Goal: Transaction & Acquisition: Purchase product/service

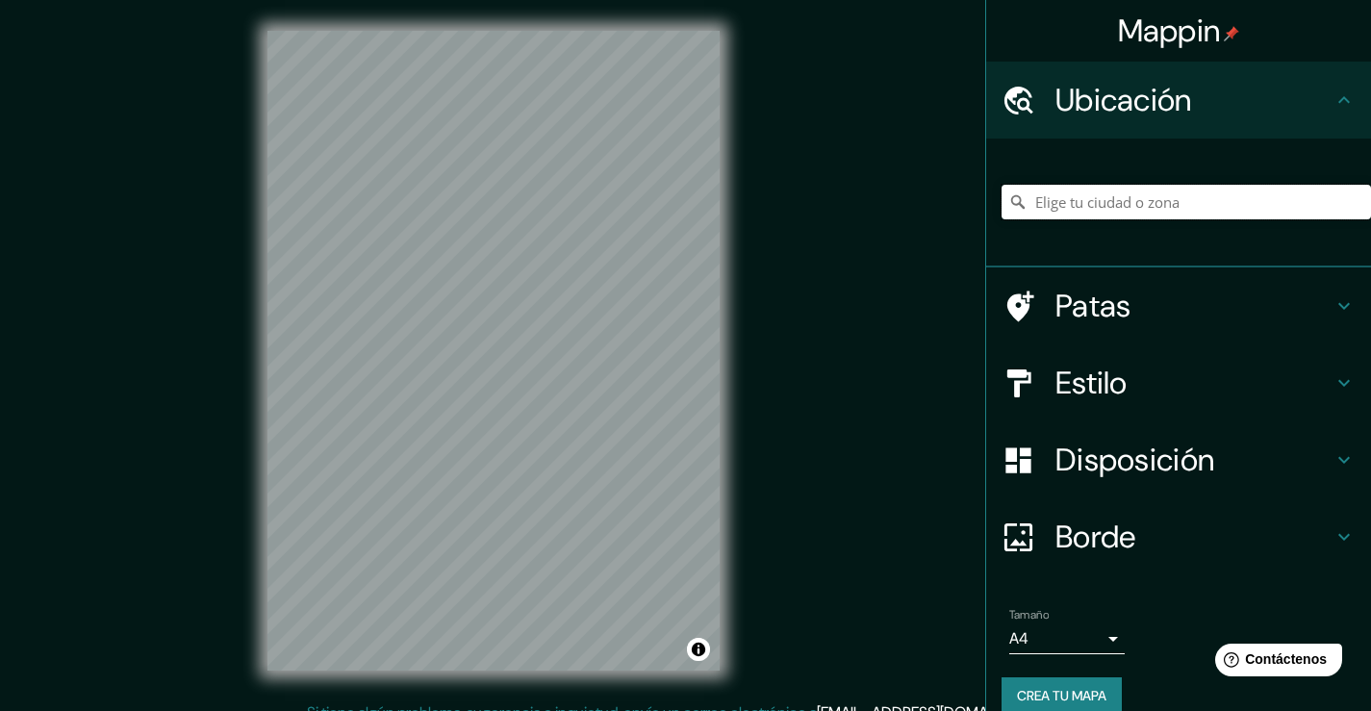
click at [1070, 211] on input "Elige tu ciudad o zona" at bounding box center [1185, 202] width 369 height 35
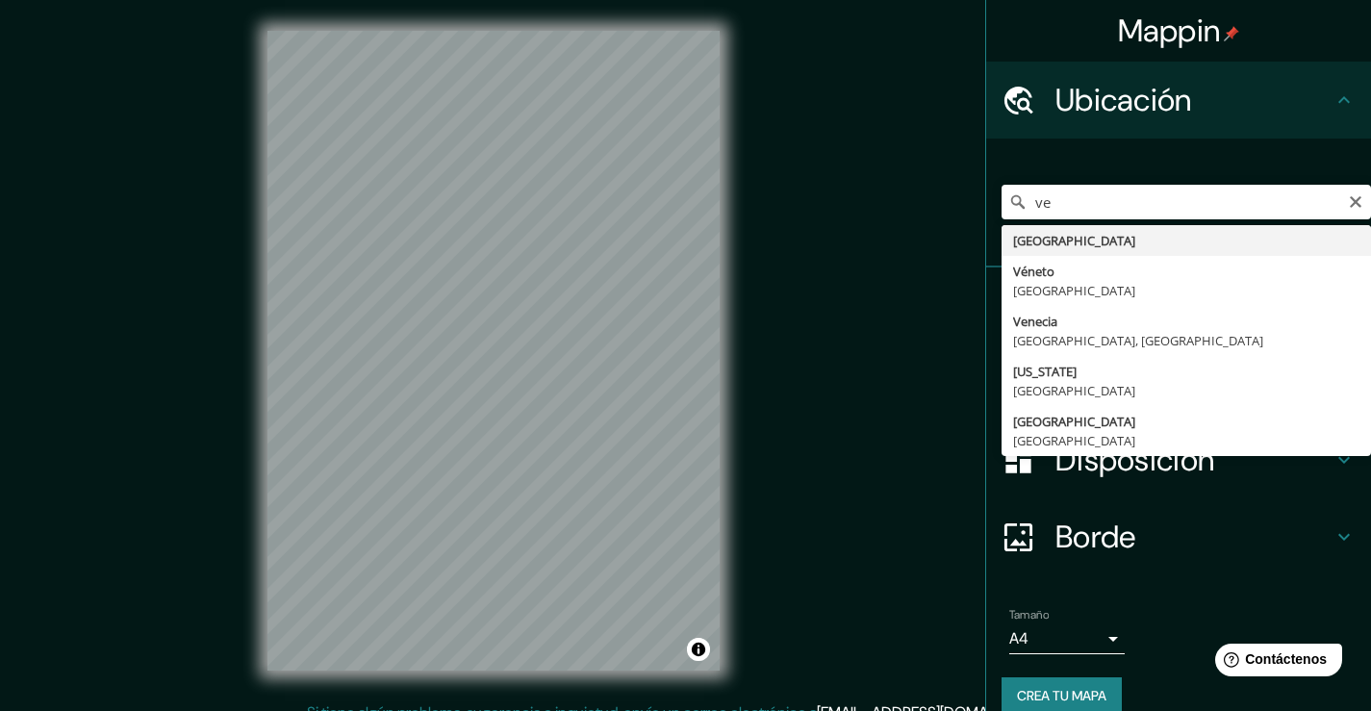
type input "[GEOGRAPHIC_DATA]"
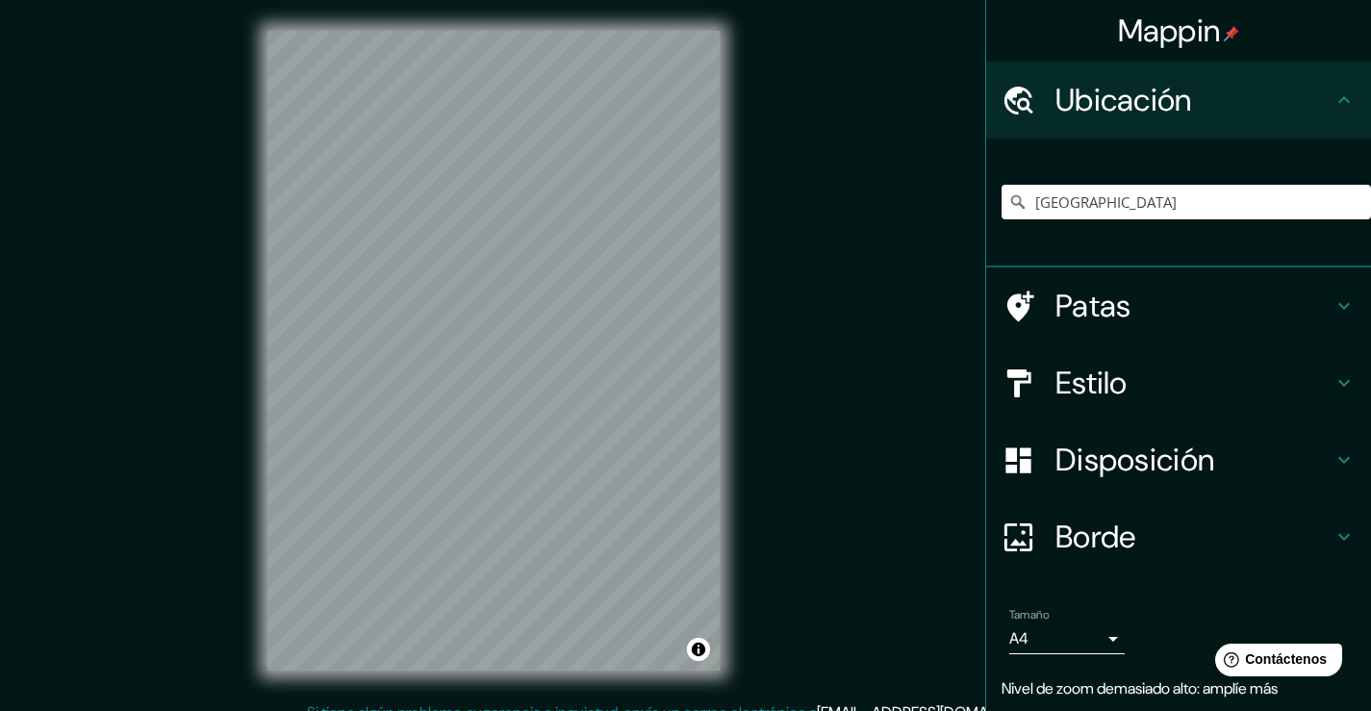
click at [1183, 375] on h4 "Estilo" at bounding box center [1193, 383] width 277 height 38
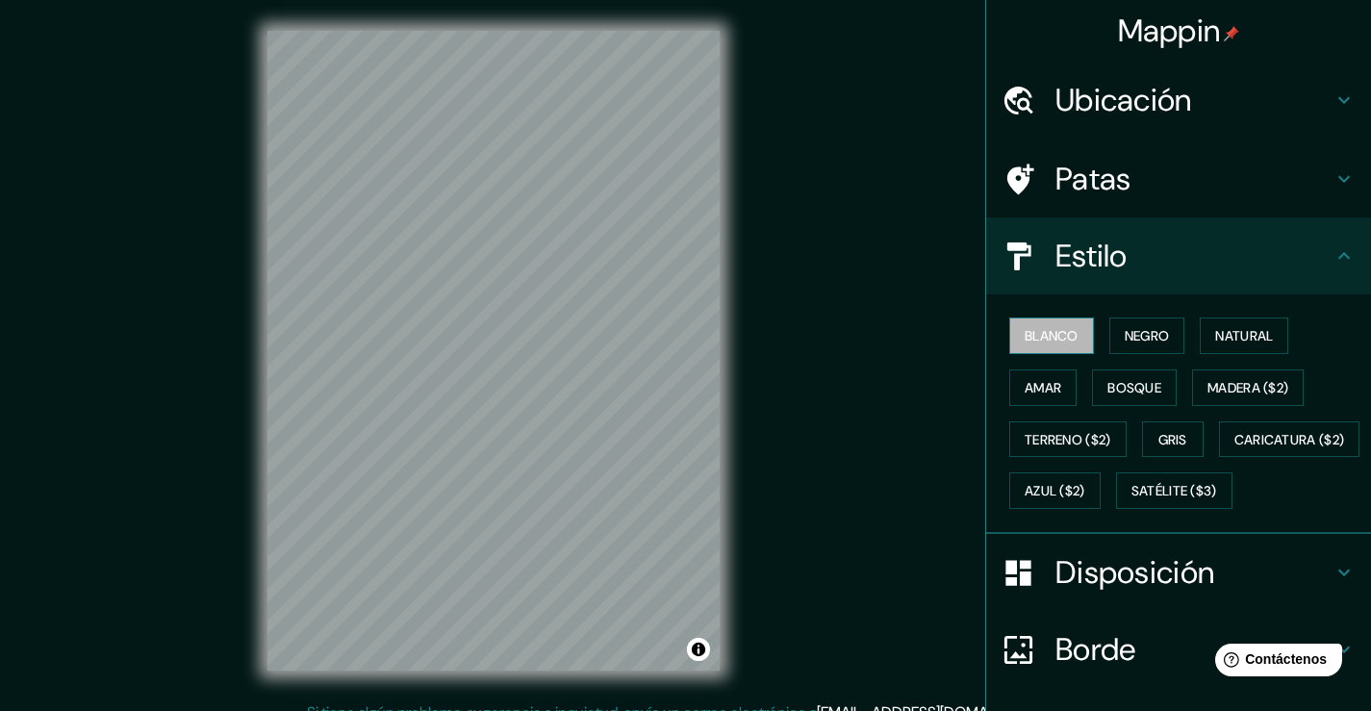
click at [1026, 324] on font "Blanco" at bounding box center [1051, 335] width 54 height 25
click at [1146, 328] on font "Negro" at bounding box center [1146, 335] width 45 height 17
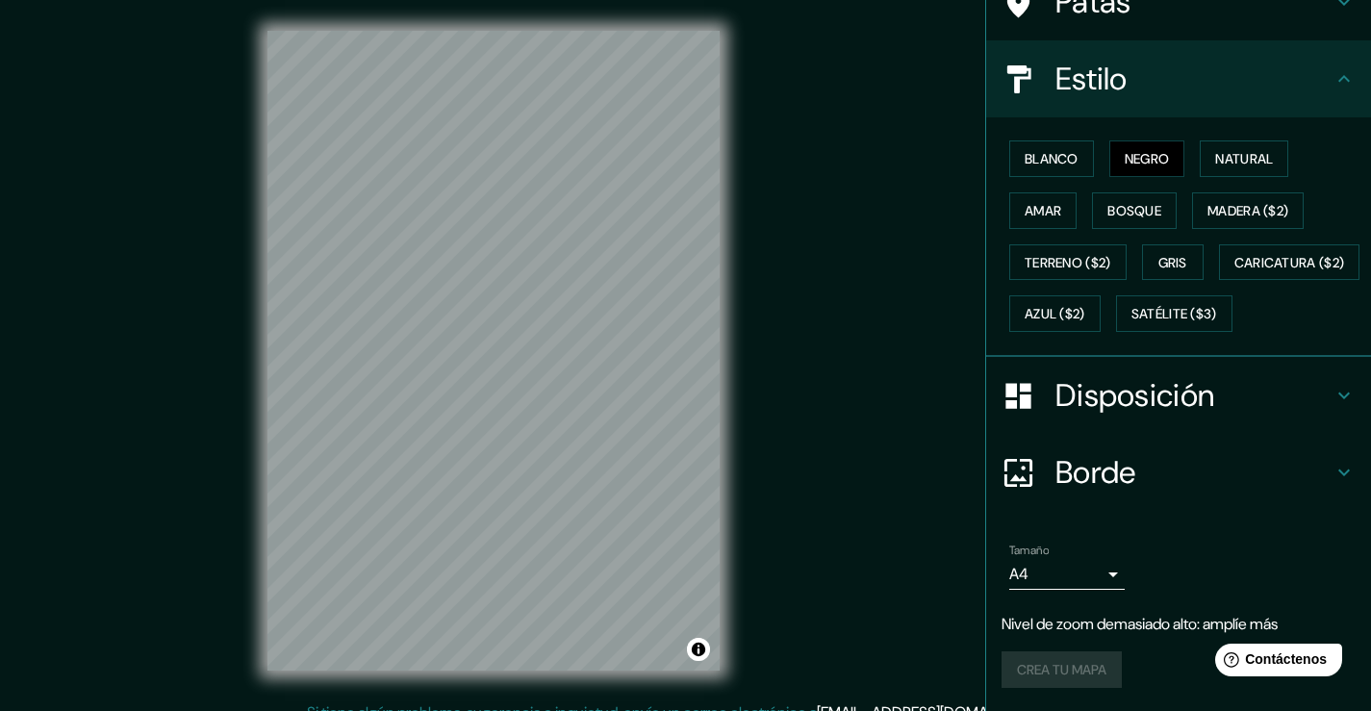
scroll to position [192, 0]
click at [1135, 492] on h4 "Borde" at bounding box center [1193, 472] width 277 height 38
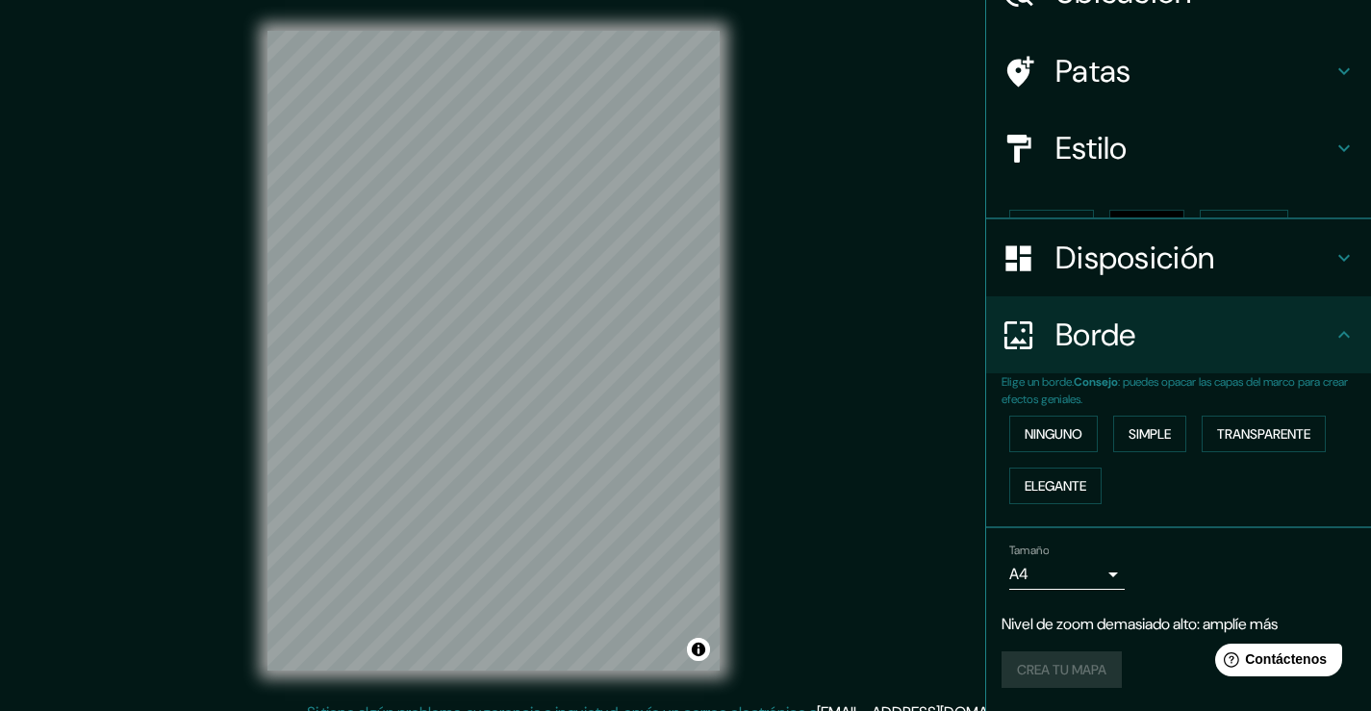
scroll to position [75, 0]
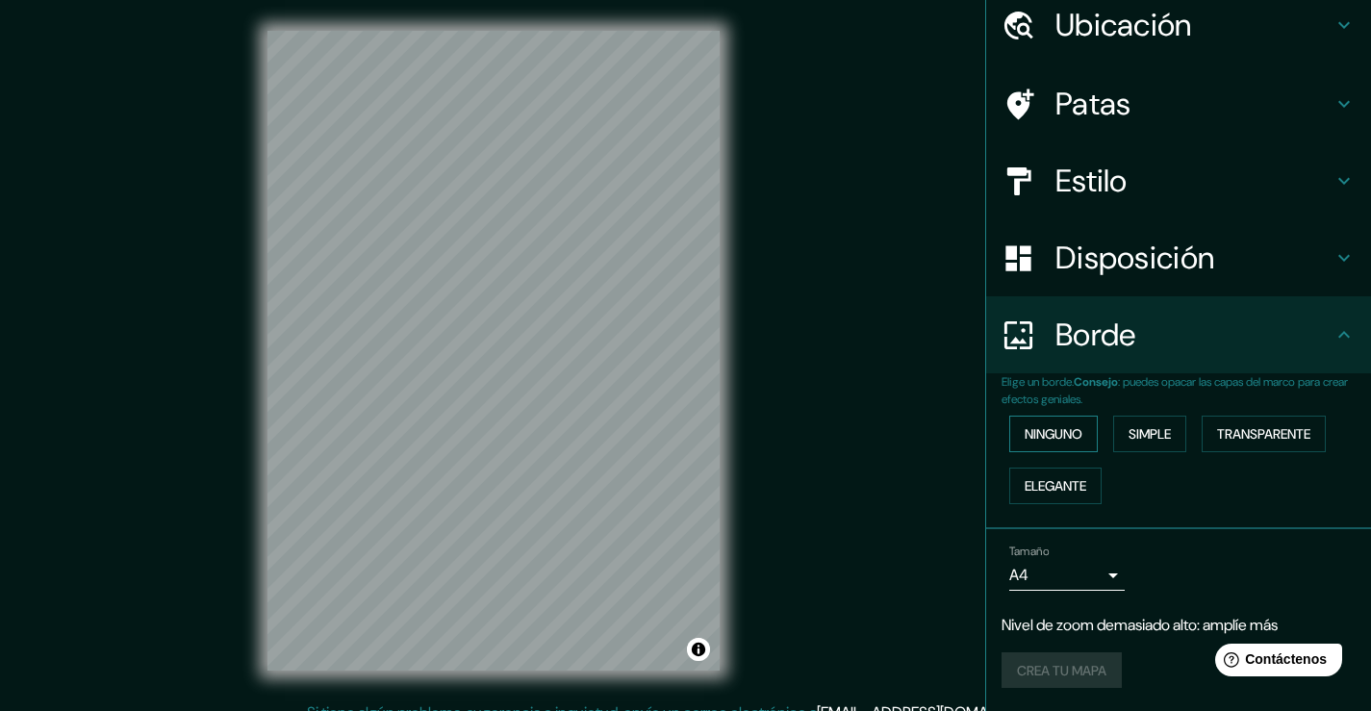
click at [1030, 427] on font "Ninguno" at bounding box center [1053, 433] width 58 height 17
click at [1128, 429] on font "Simple" at bounding box center [1149, 433] width 42 height 17
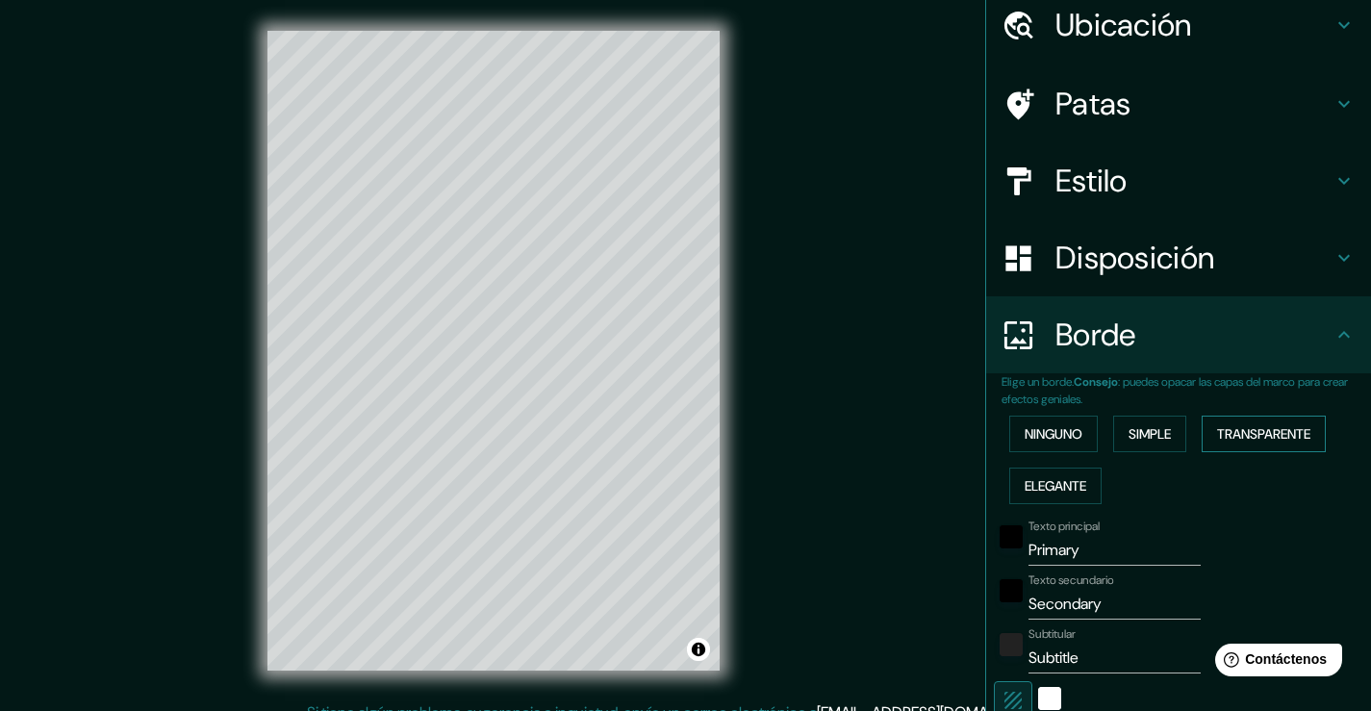
click at [1221, 433] on font "Transparente" at bounding box center [1263, 433] width 93 height 17
click at [1024, 426] on font "Ninguno" at bounding box center [1053, 433] width 58 height 17
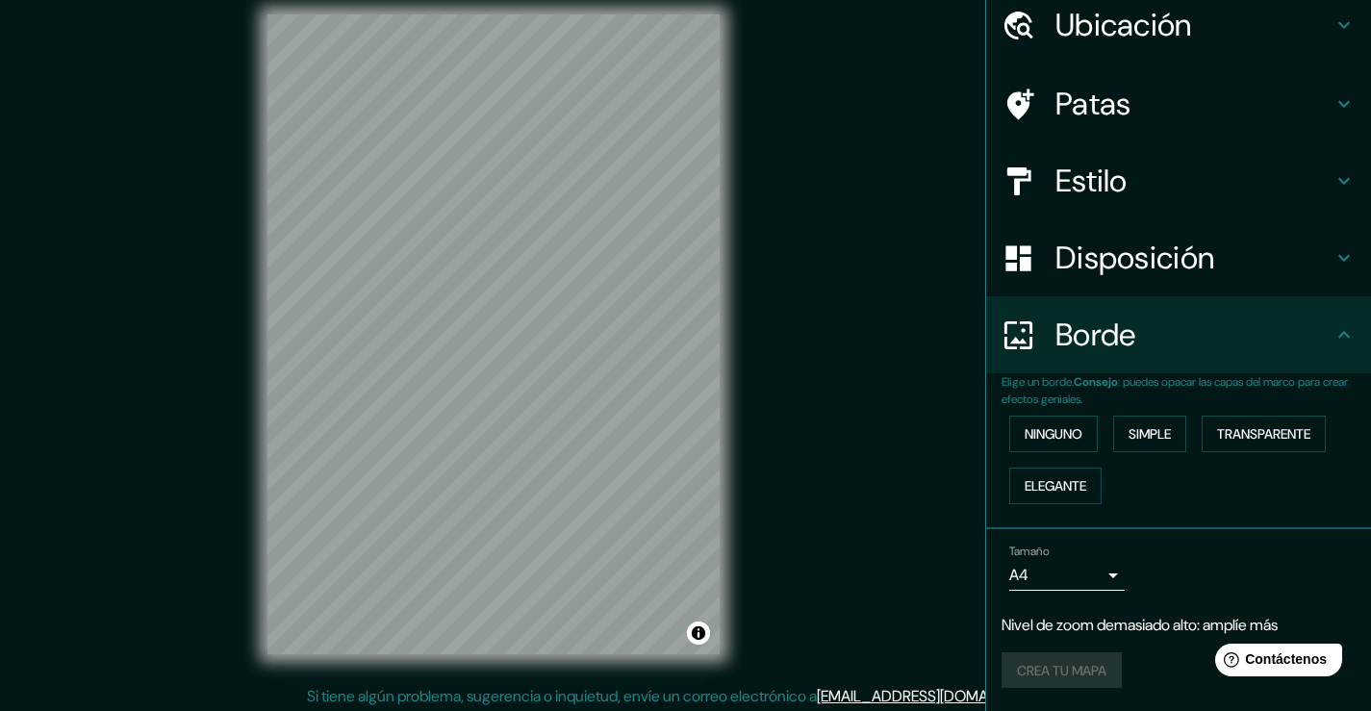
scroll to position [21, 0]
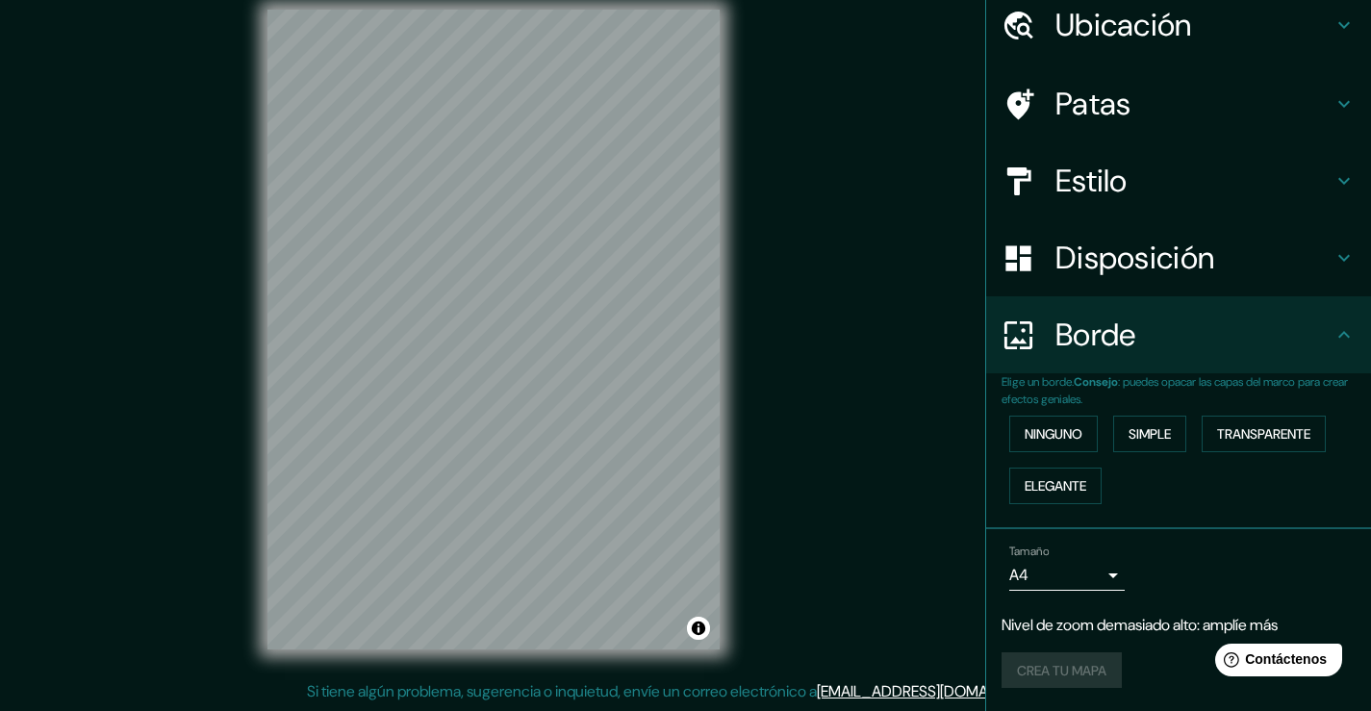
click at [1075, 576] on body "Mappin Ubicación Venezuela Patas Estilo Disposición Borde Elige un borde. Conse…" at bounding box center [685, 334] width 1371 height 711
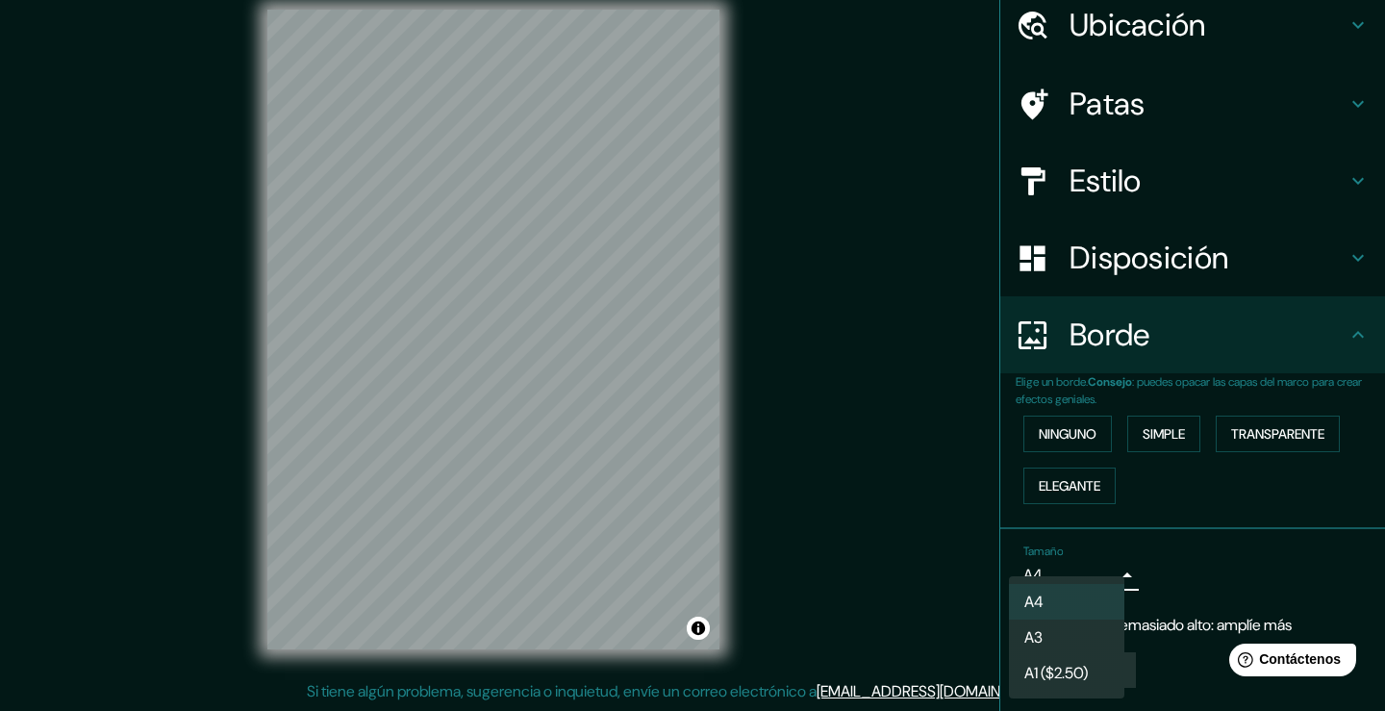
click at [1063, 601] on li "A4" at bounding box center [1066, 602] width 115 height 36
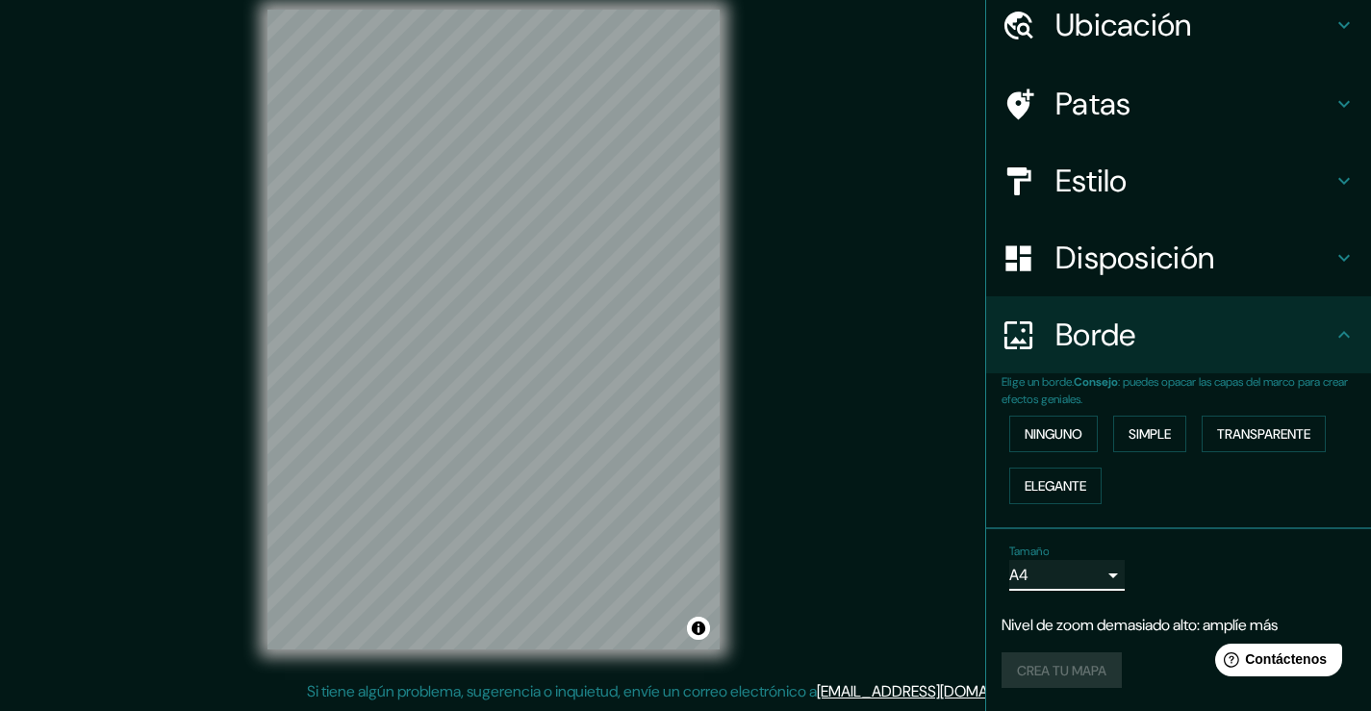
scroll to position [0, 0]
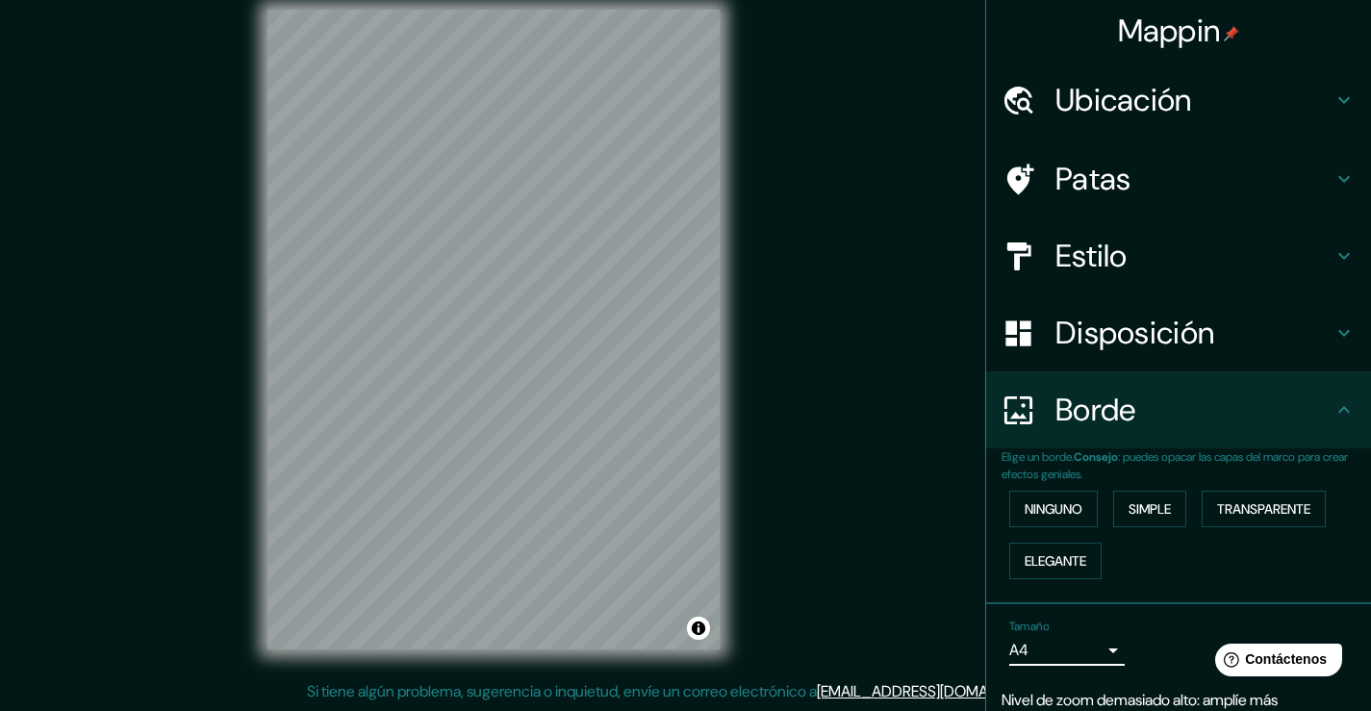
click at [1122, 252] on h4 "Estilo" at bounding box center [1193, 256] width 277 height 38
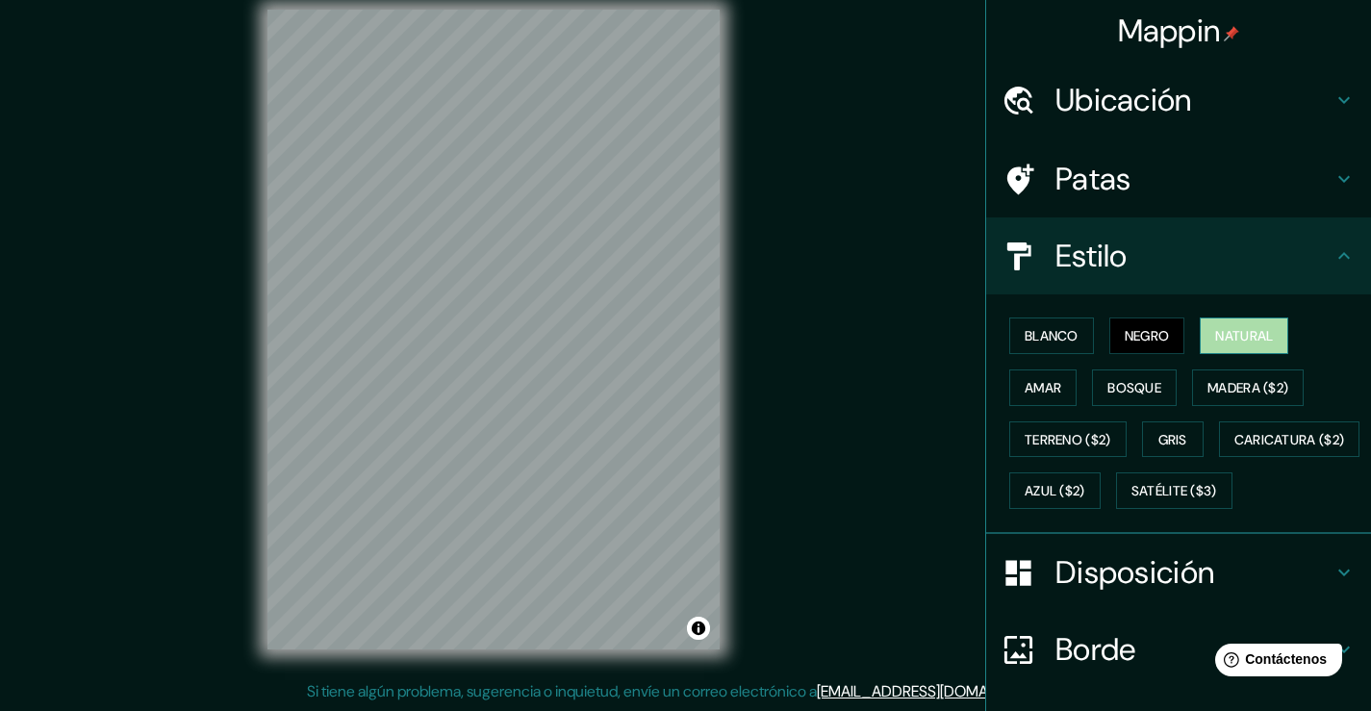
click at [1246, 337] on font "Natural" at bounding box center [1244, 335] width 58 height 17
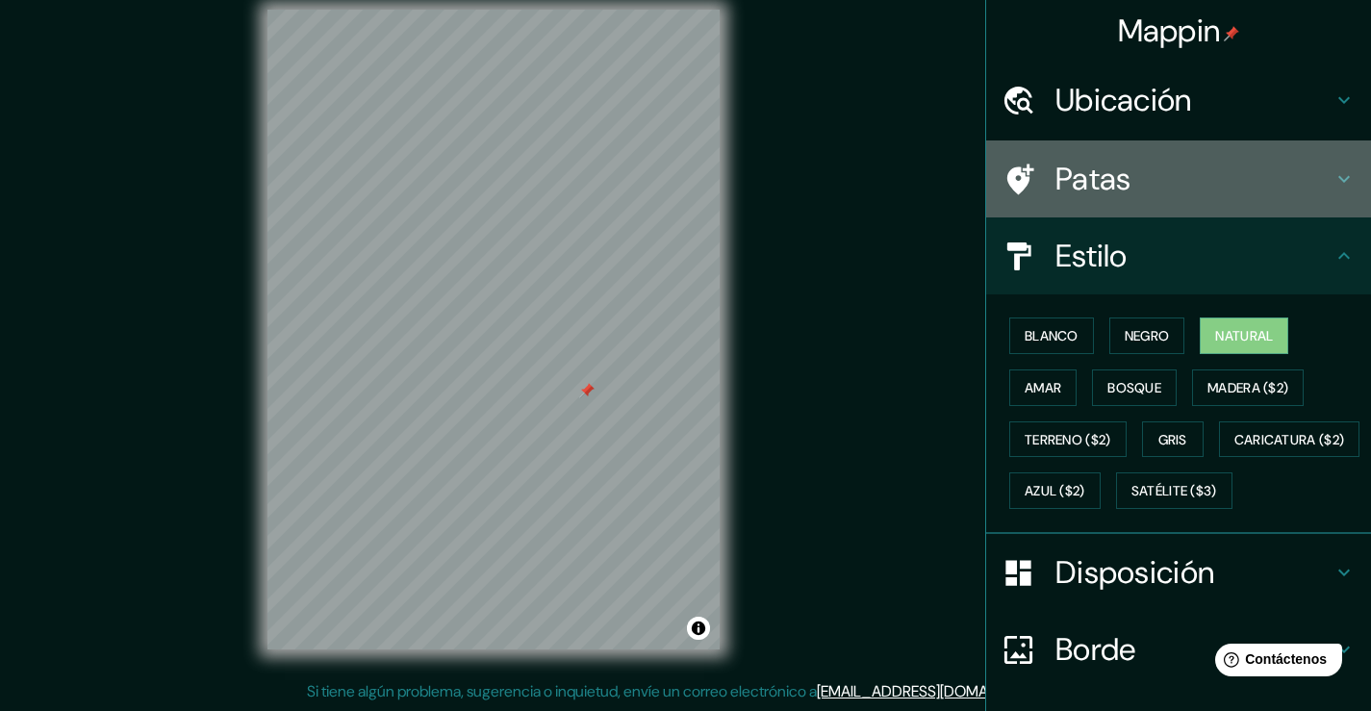
click at [1112, 184] on font "Patas" at bounding box center [1093, 179] width 76 height 40
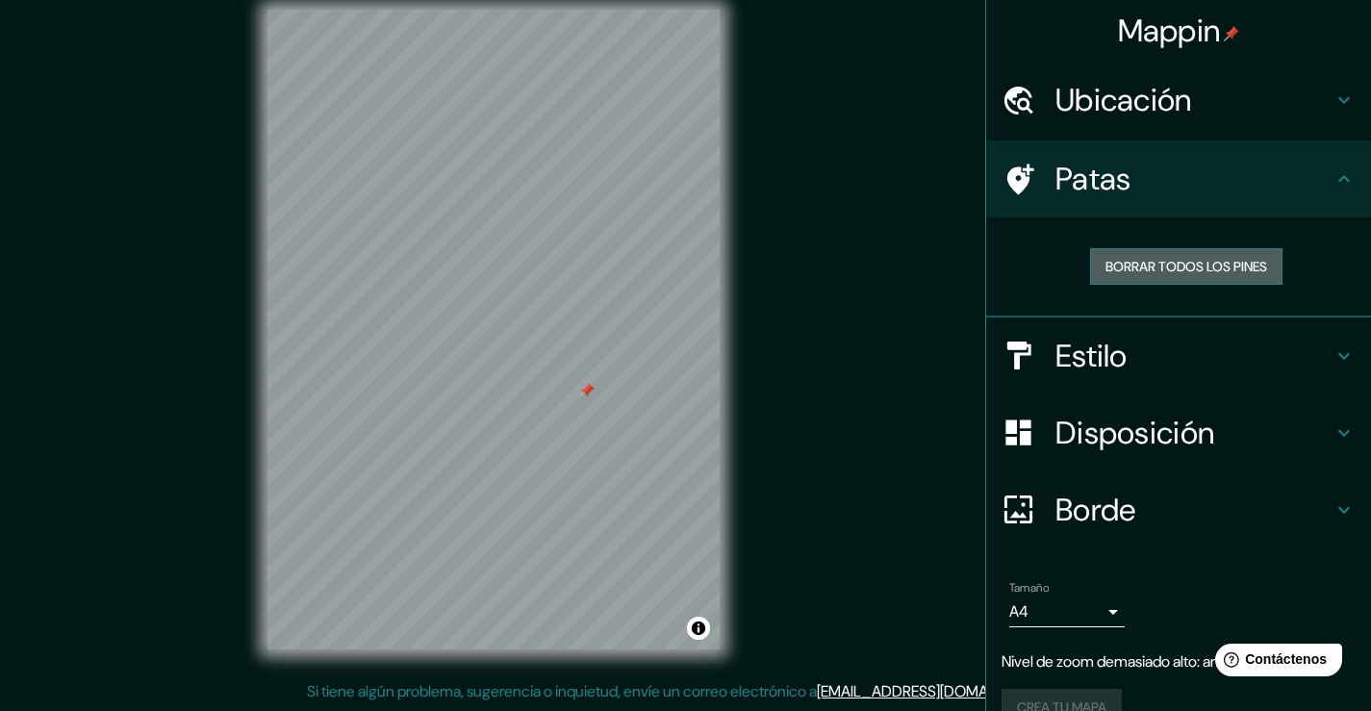
click at [1131, 261] on font "Borrar todos los pines" at bounding box center [1186, 266] width 162 height 17
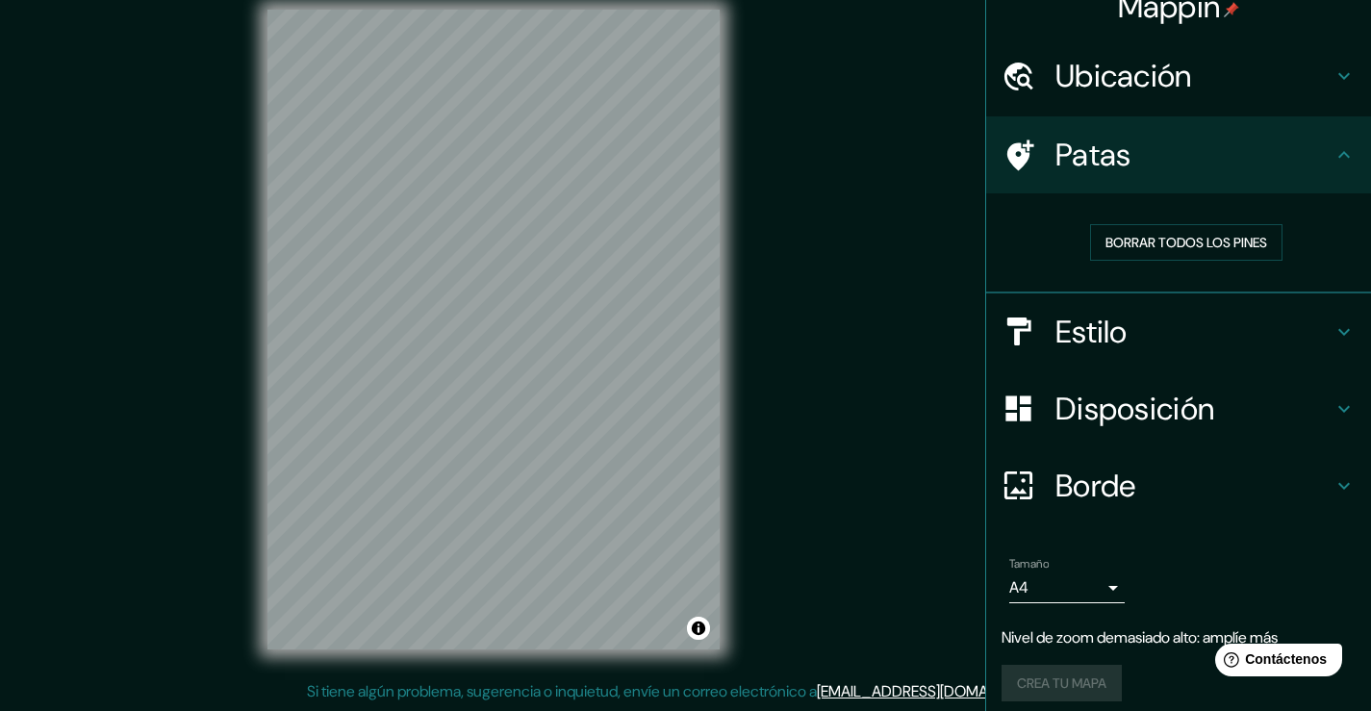
scroll to position [37, 0]
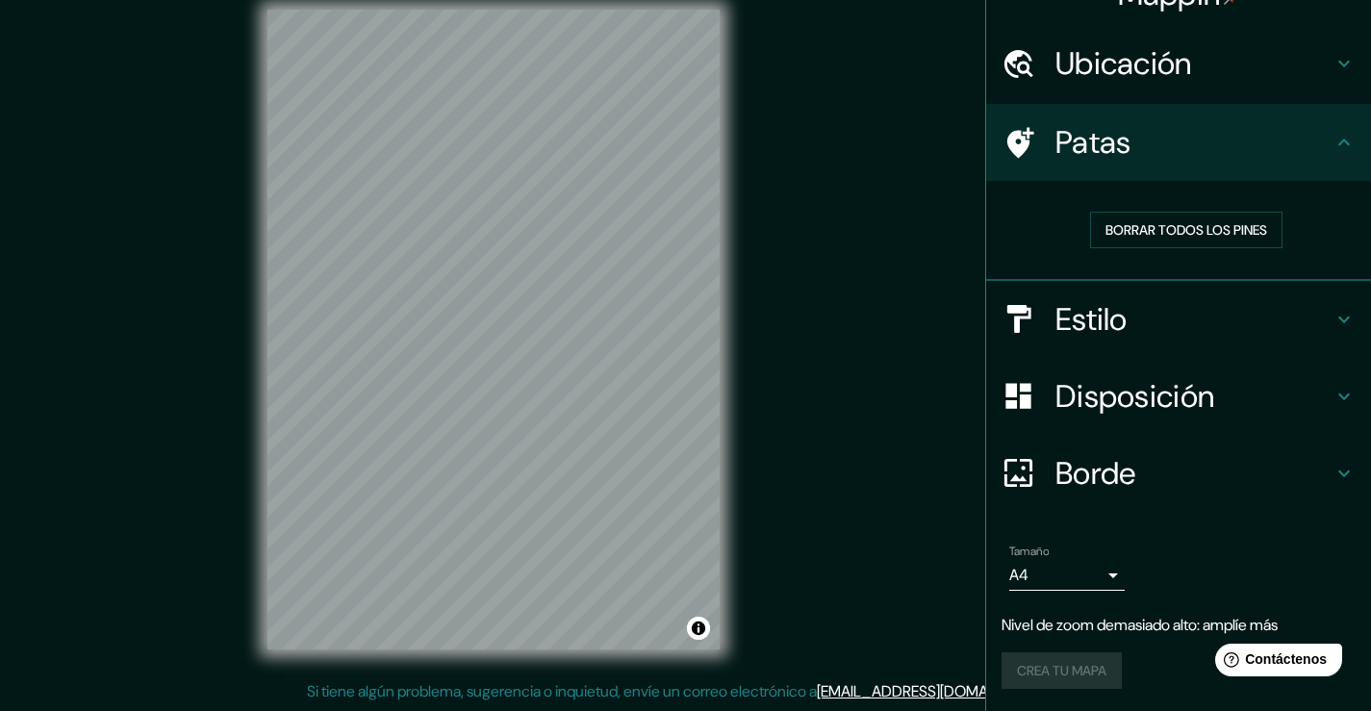
click at [1303, 141] on h4 "Patas" at bounding box center [1193, 142] width 277 height 38
click at [1223, 225] on font "Borrar todos los pines" at bounding box center [1186, 229] width 162 height 17
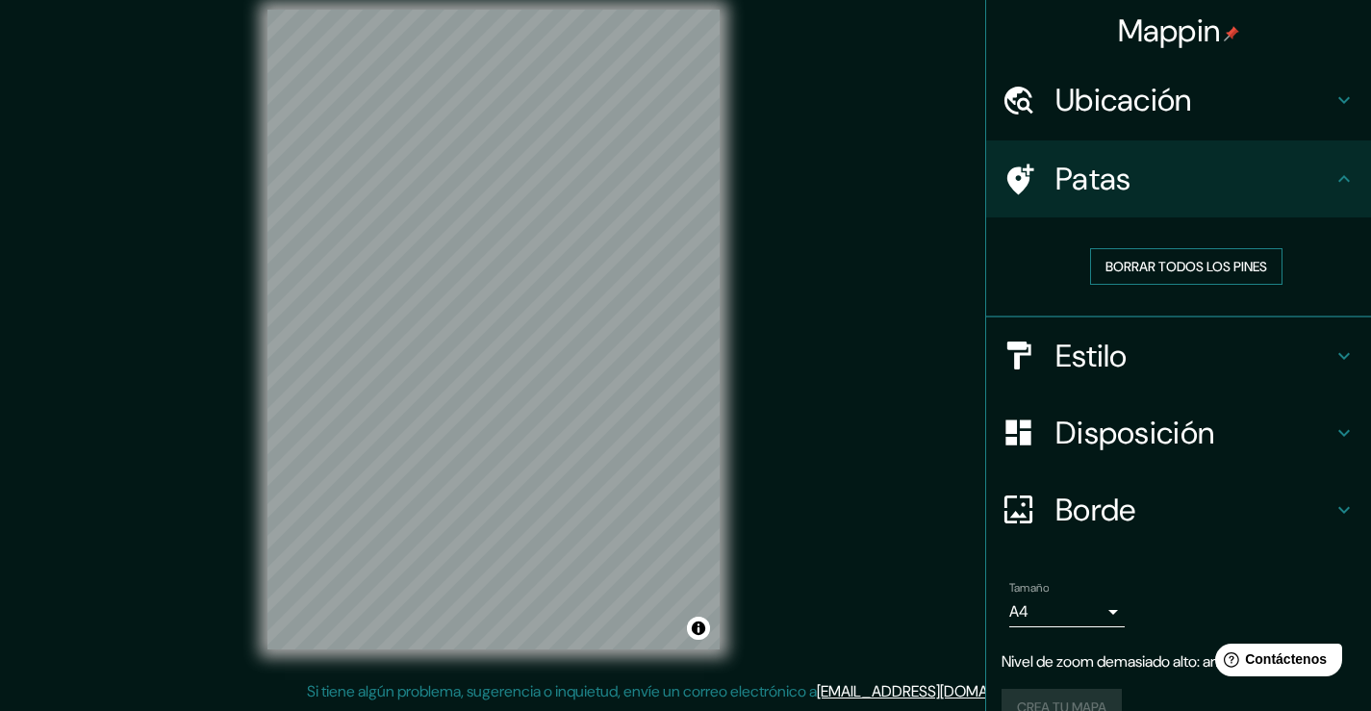
click at [1228, 269] on font "Borrar todos los pines" at bounding box center [1186, 266] width 162 height 17
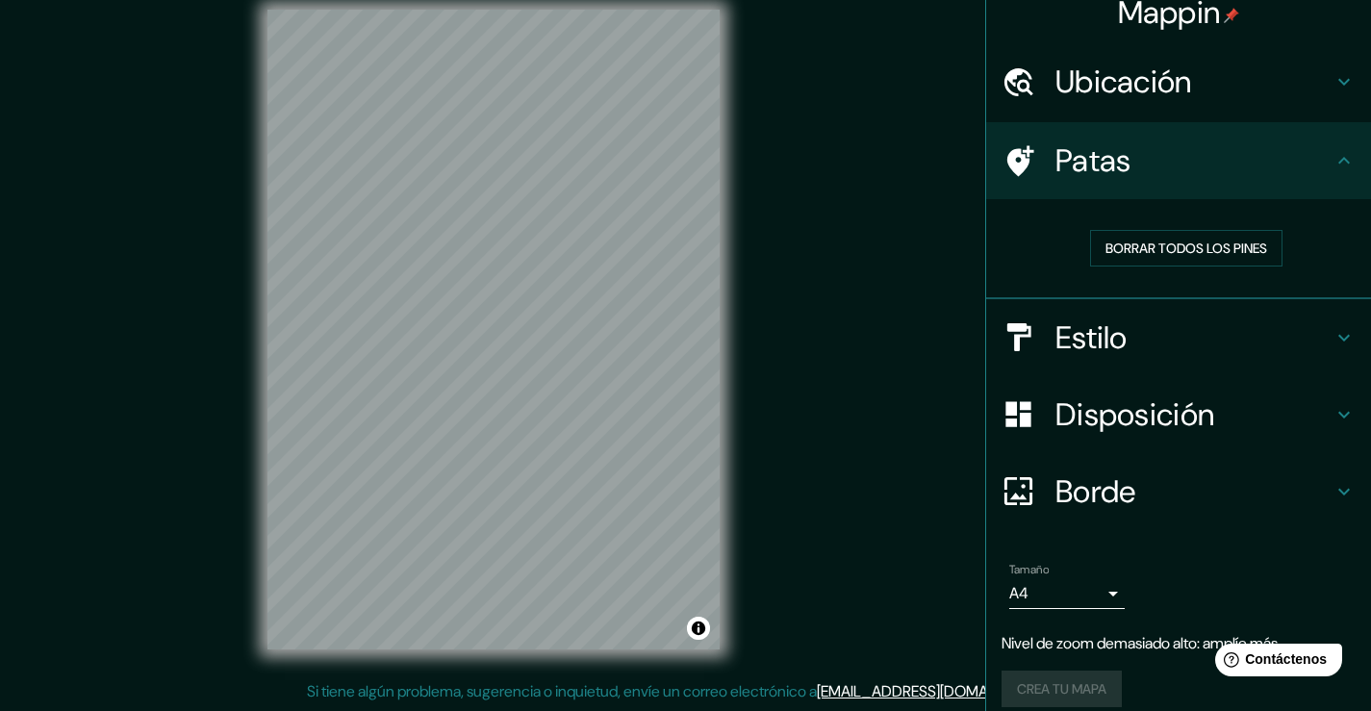
scroll to position [37, 0]
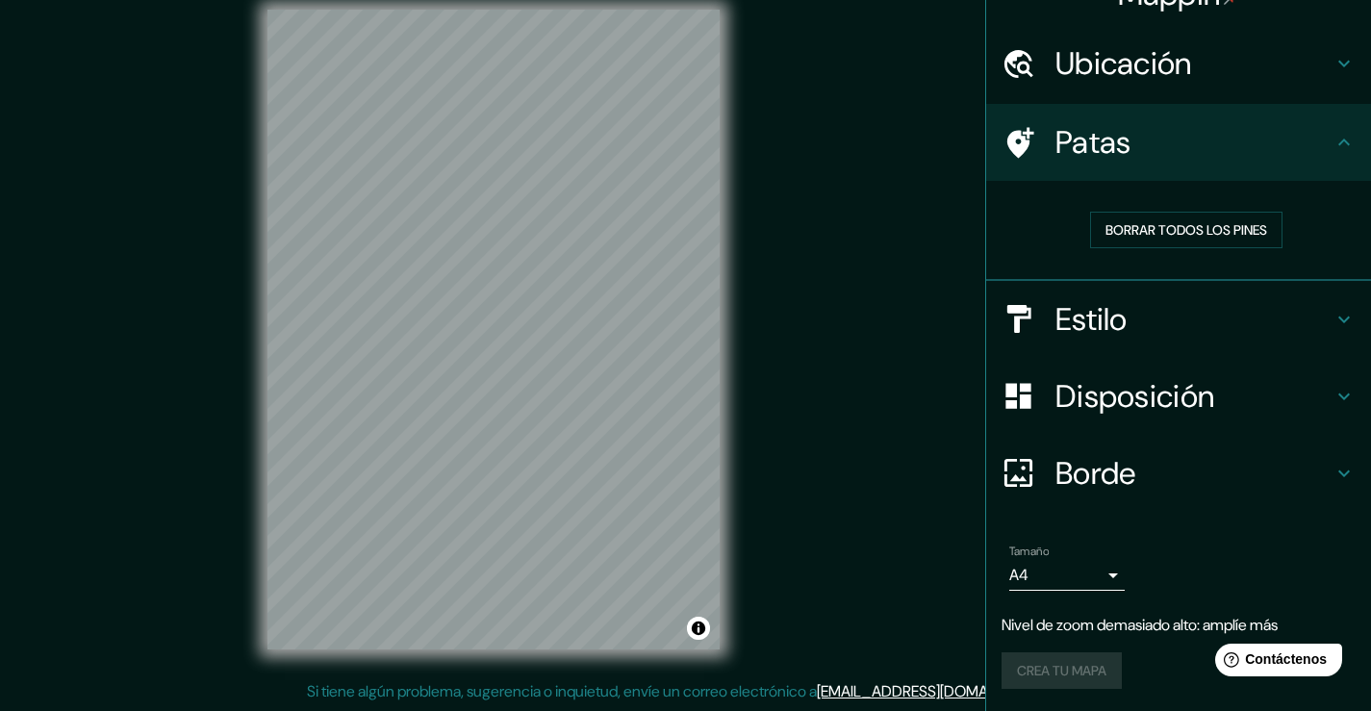
click at [1171, 322] on h4 "Estilo" at bounding box center [1193, 319] width 277 height 38
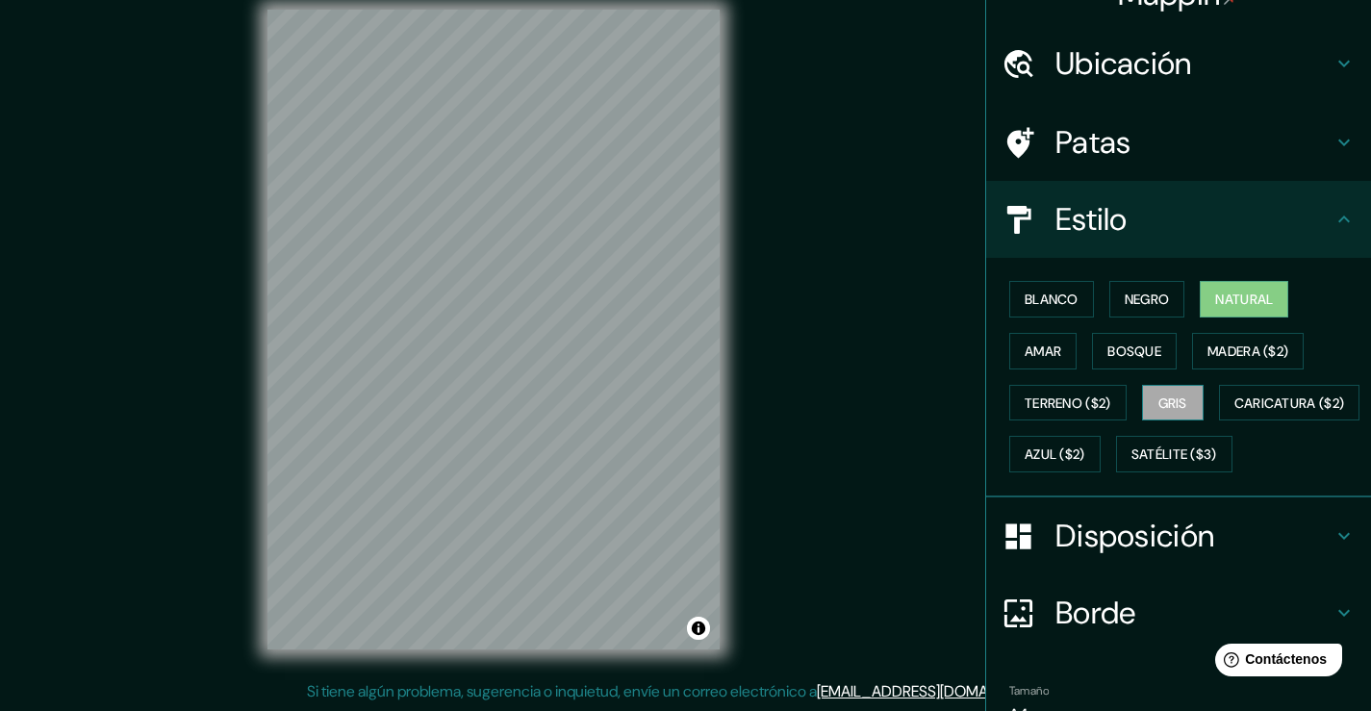
click at [1164, 400] on font "Gris" at bounding box center [1172, 402] width 29 height 17
click at [1131, 464] on font "Satélite ($3)" at bounding box center [1174, 454] width 86 height 17
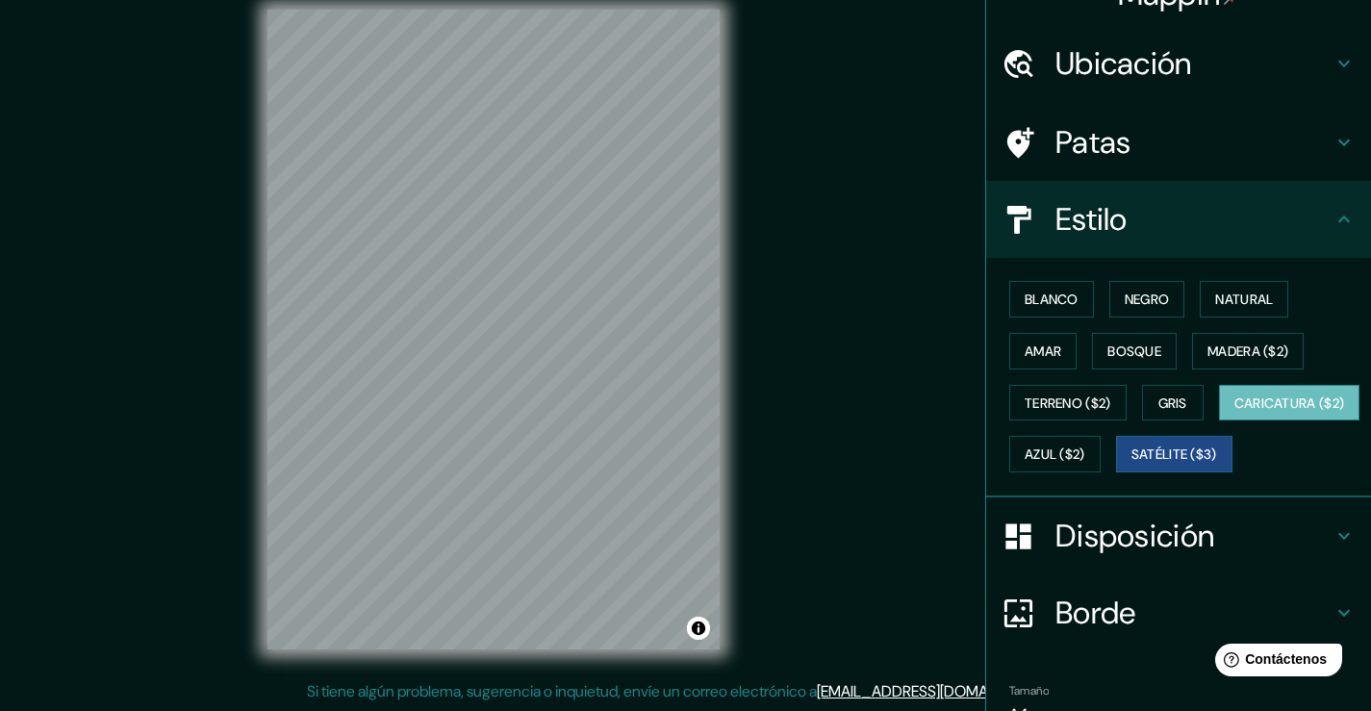
click at [1234, 412] on font "Caricatura ($2)" at bounding box center [1289, 402] width 111 height 17
click at [1024, 301] on font "Blanco" at bounding box center [1051, 298] width 54 height 17
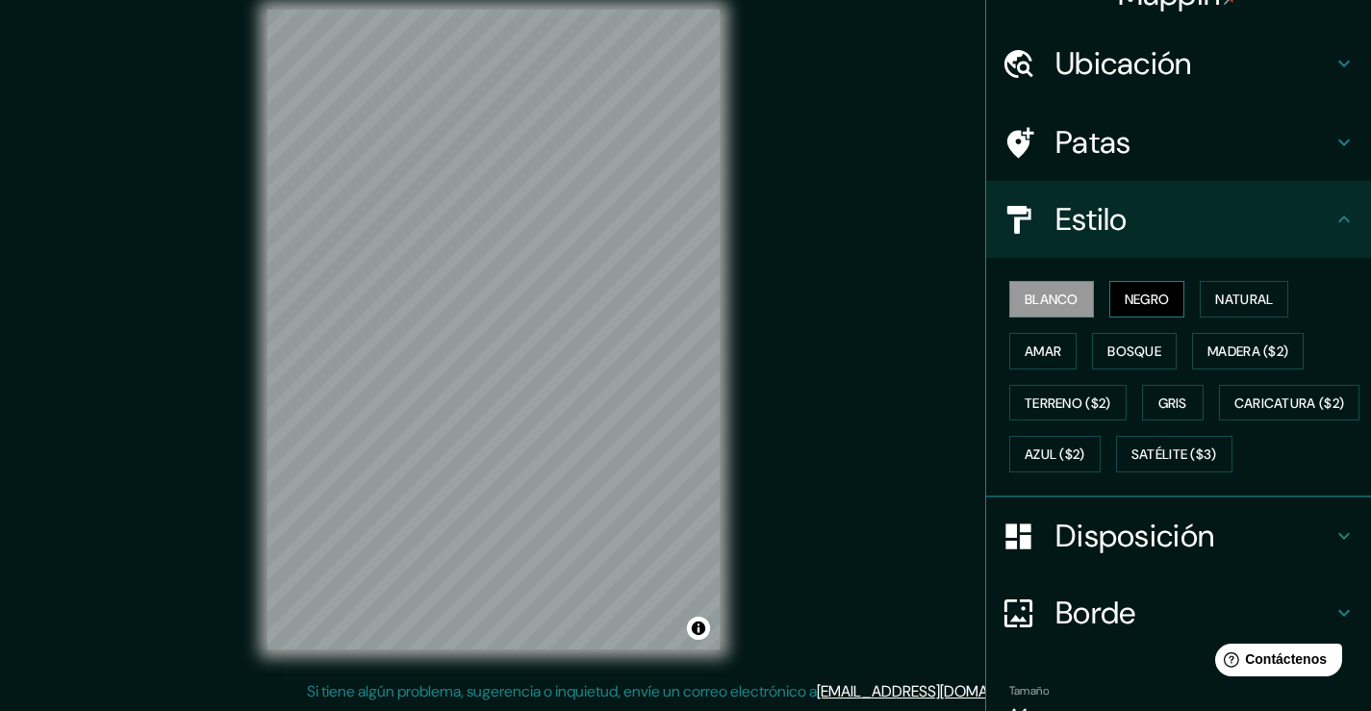
click at [1157, 290] on font "Negro" at bounding box center [1146, 298] width 45 height 17
click at [1226, 290] on font "Natural" at bounding box center [1244, 298] width 58 height 17
click at [1332, 217] on icon at bounding box center [1343, 219] width 23 height 23
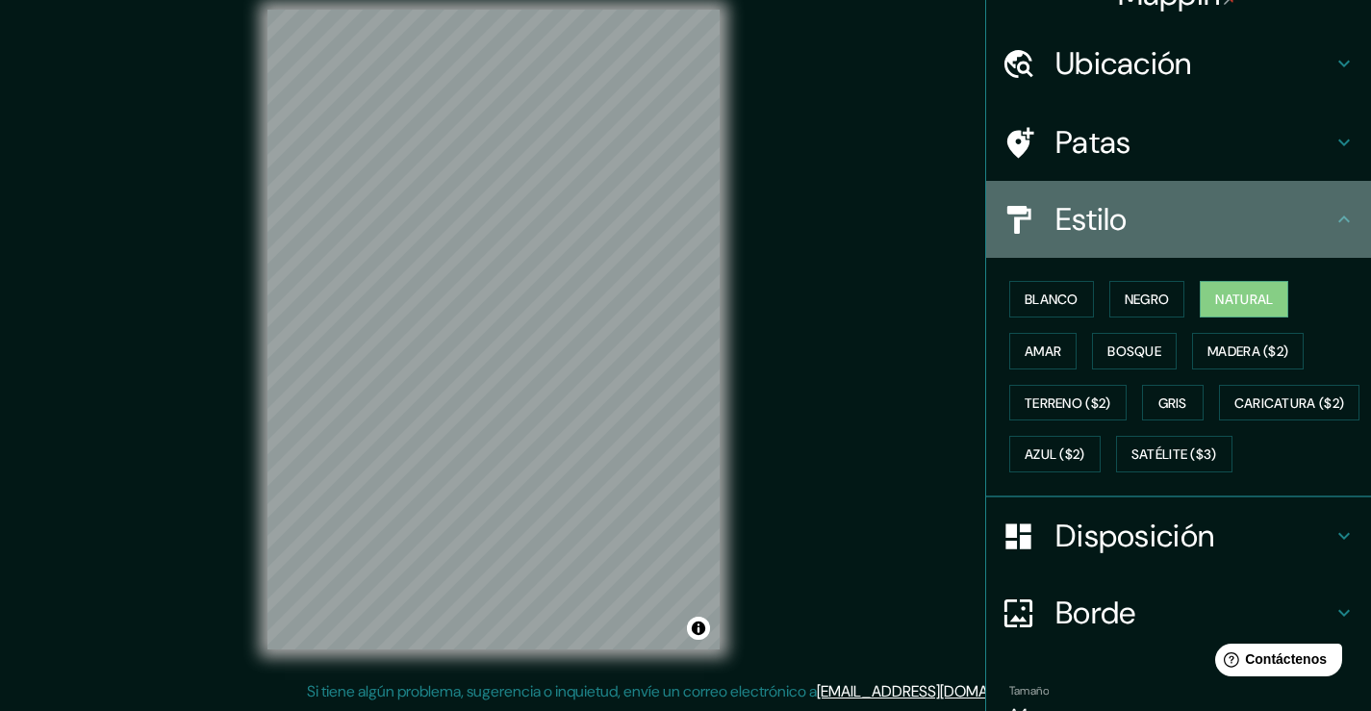
click at [1332, 219] on icon at bounding box center [1343, 219] width 23 height 23
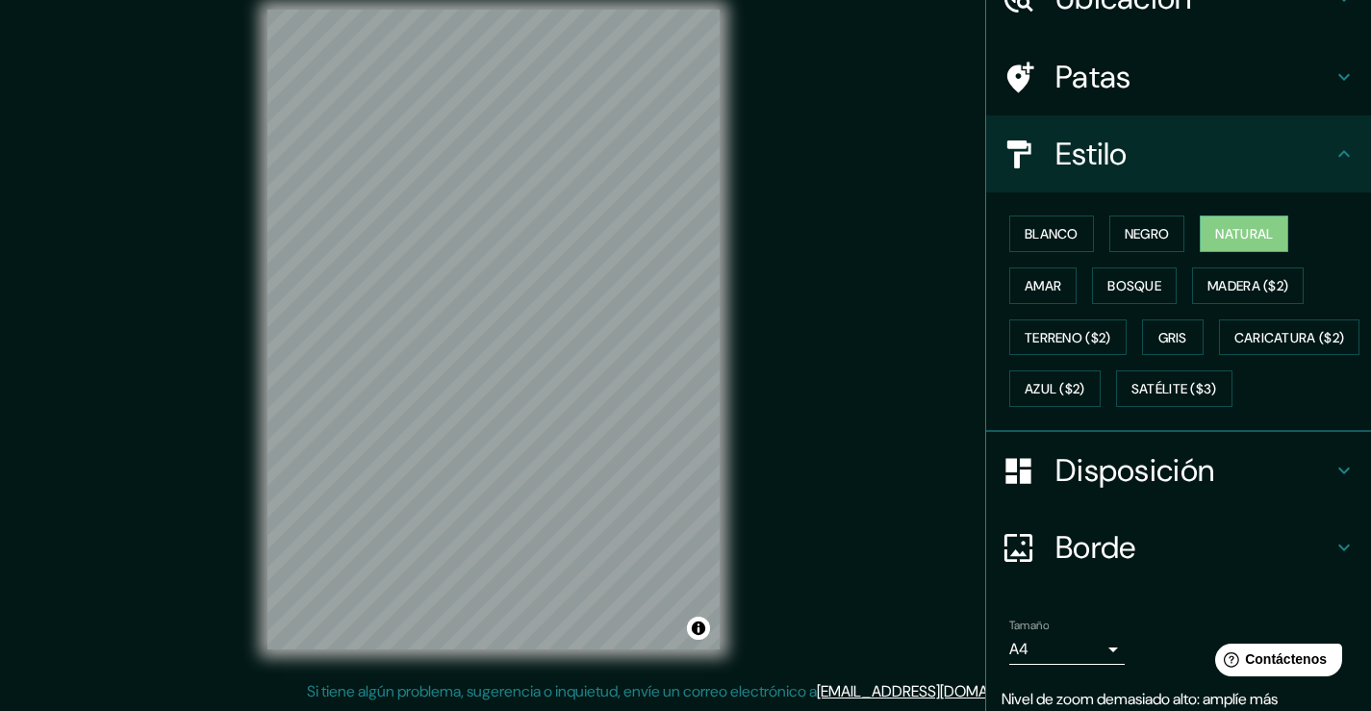
scroll to position [228, 0]
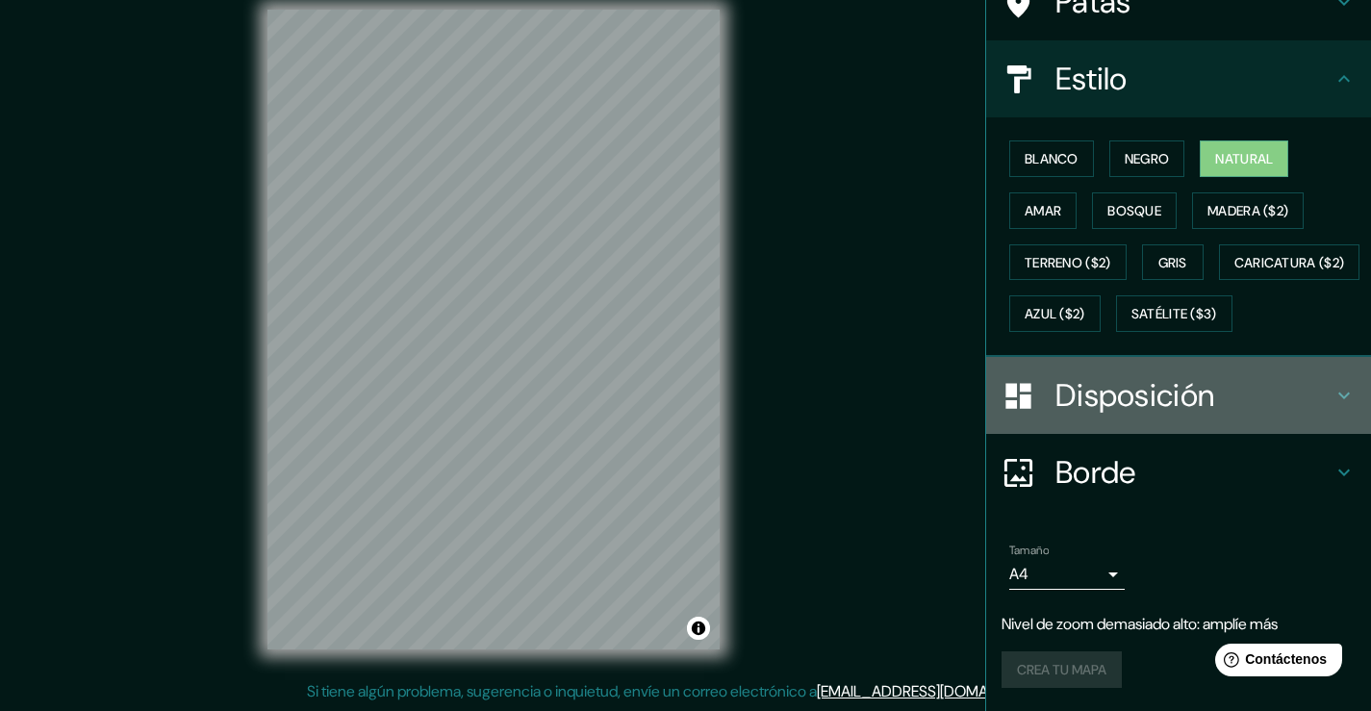
click at [1332, 387] on icon at bounding box center [1343, 395] width 23 height 23
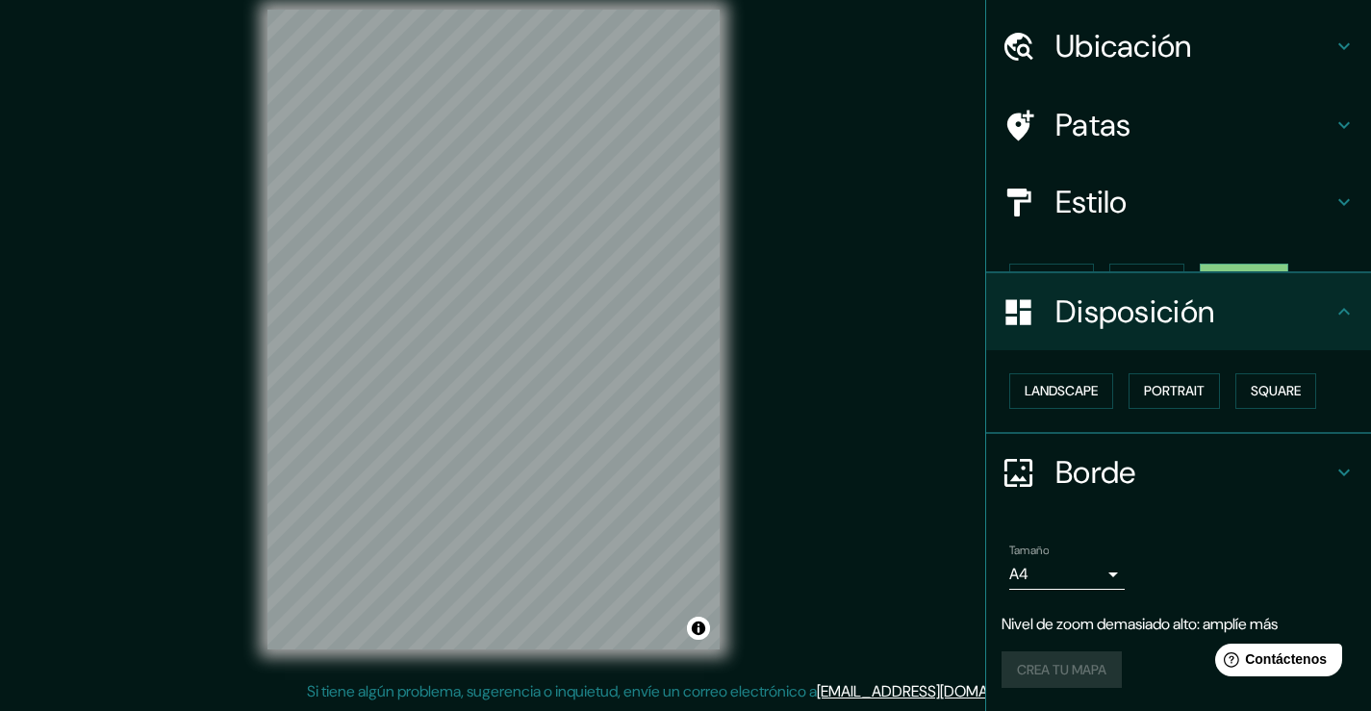
scroll to position [21, 0]
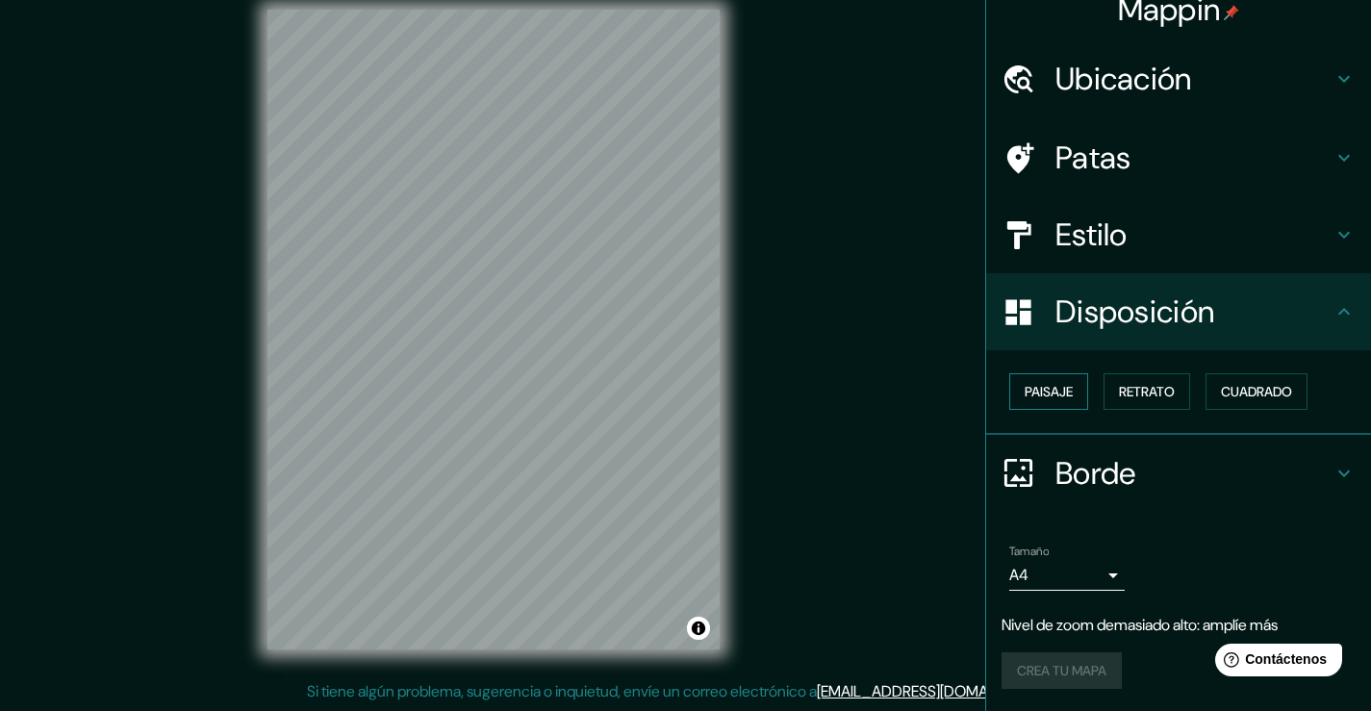
click at [1024, 391] on font "Paisaje" at bounding box center [1048, 391] width 48 height 17
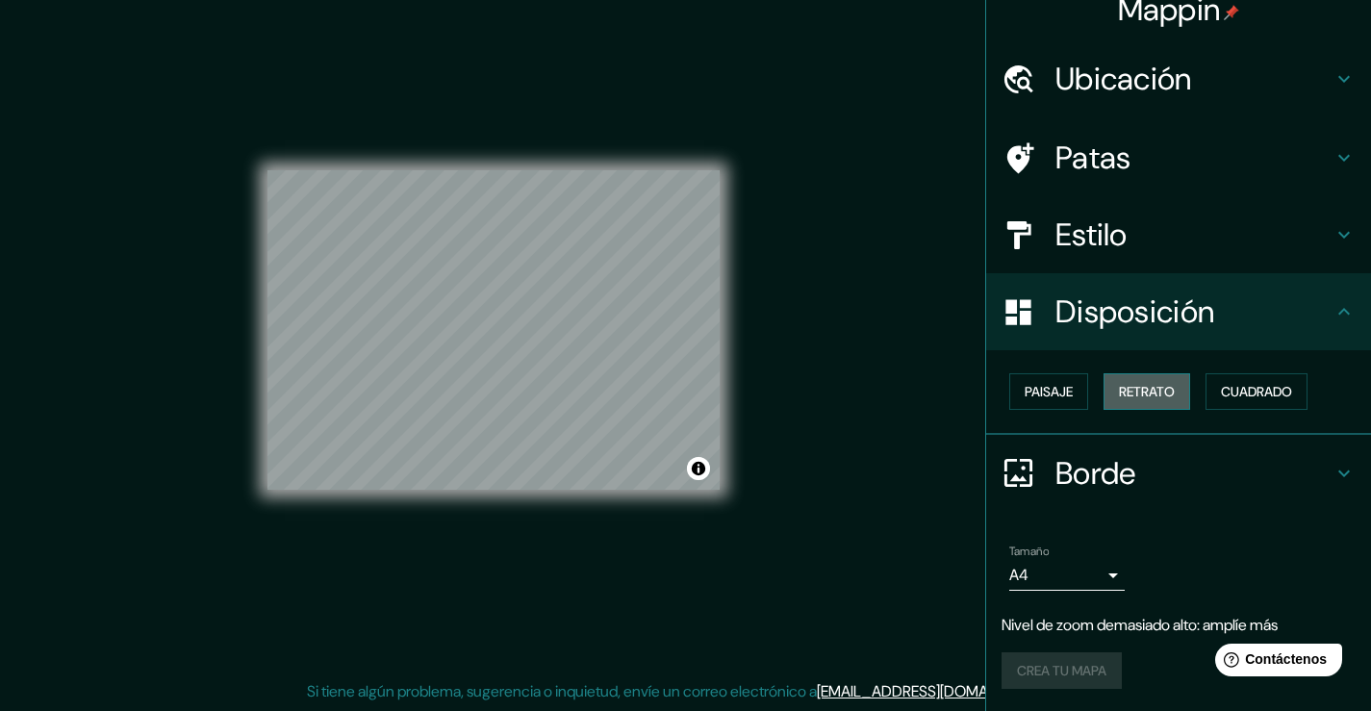
click at [1138, 391] on font "Retrato" at bounding box center [1147, 391] width 56 height 17
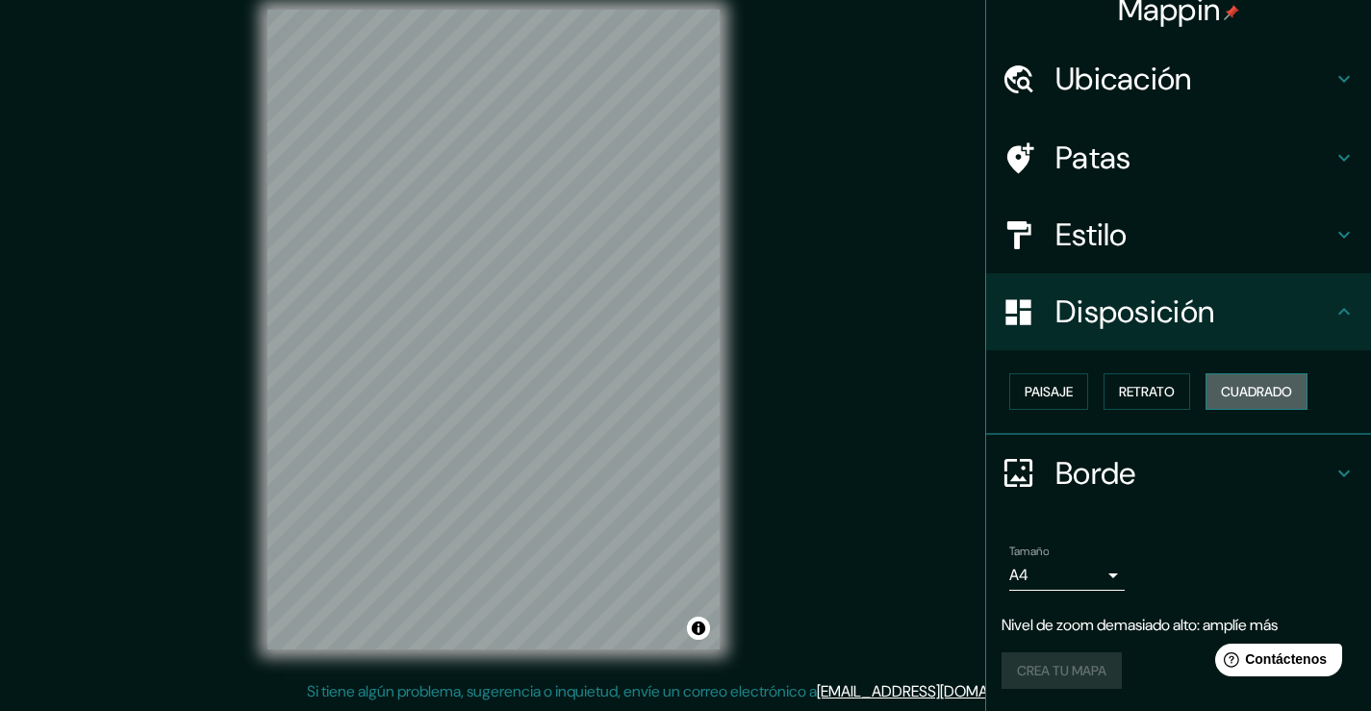
click at [1232, 394] on font "Cuadrado" at bounding box center [1256, 391] width 71 height 17
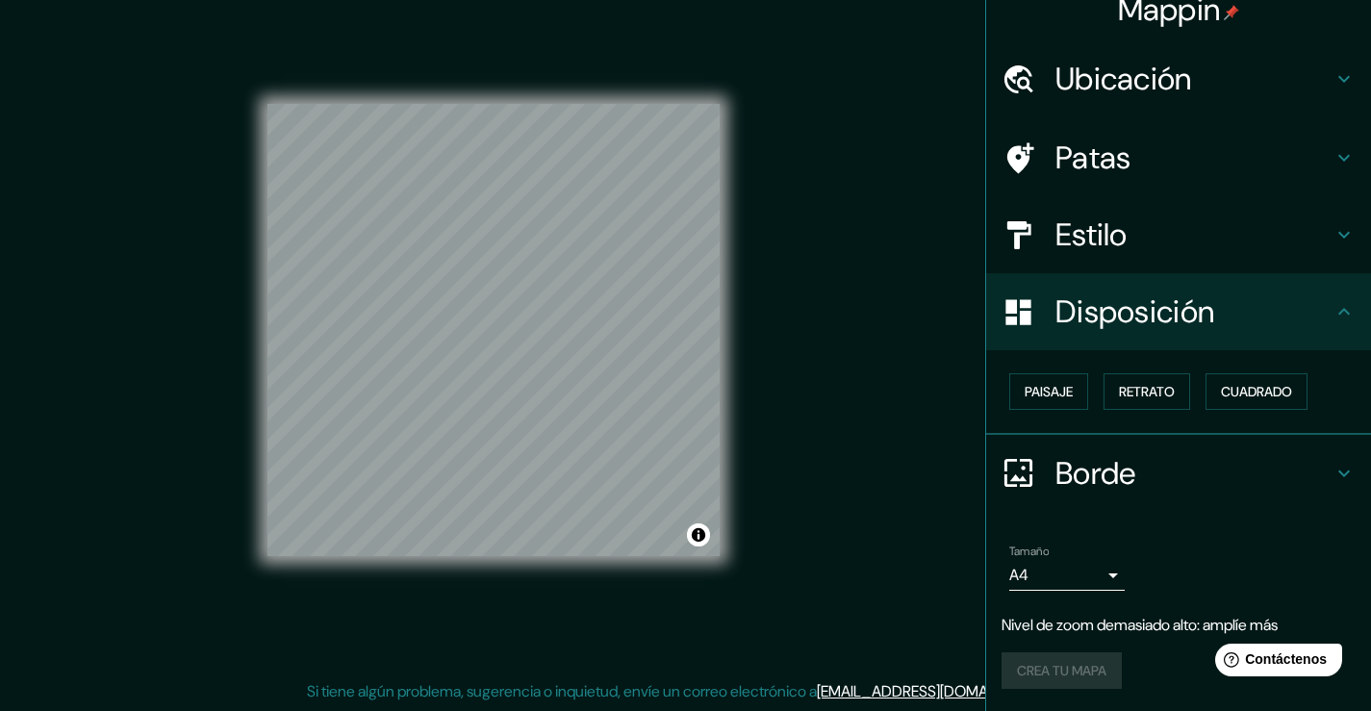
click at [1246, 467] on h4 "Borde" at bounding box center [1193, 473] width 277 height 38
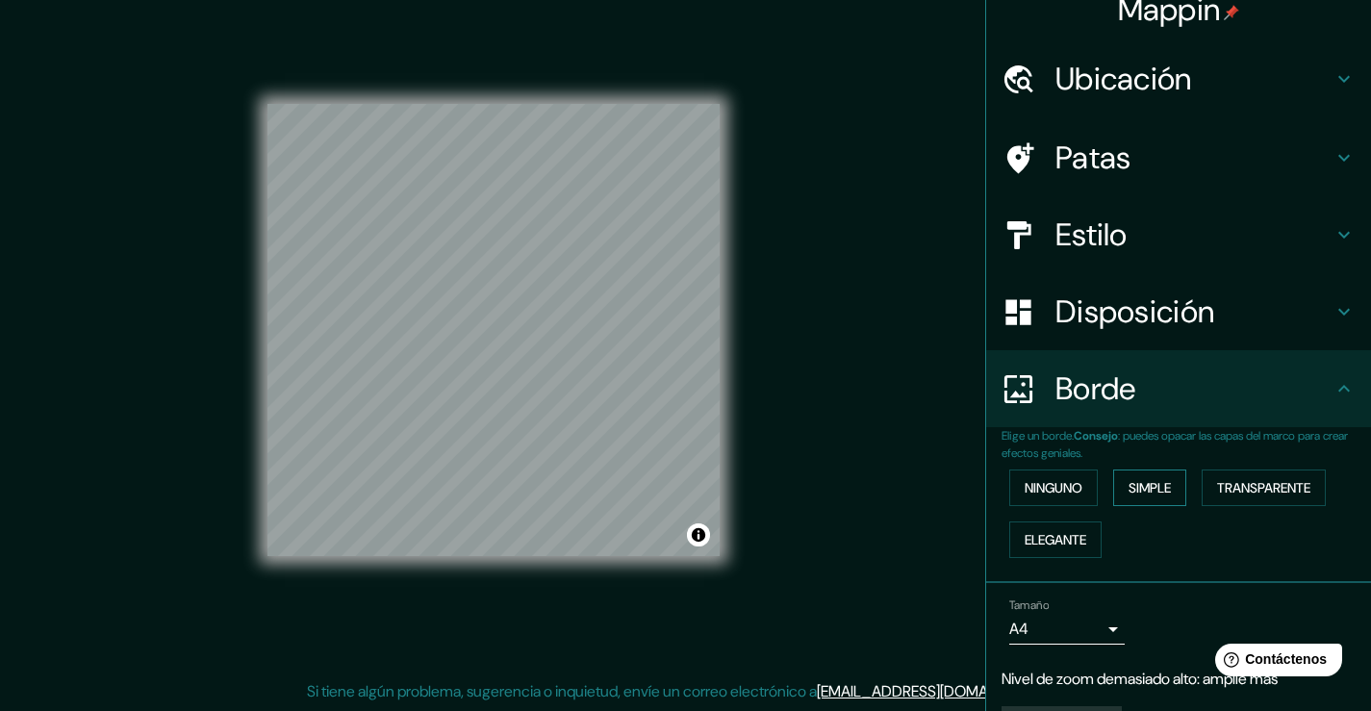
click at [1144, 484] on font "Simple" at bounding box center [1149, 487] width 42 height 17
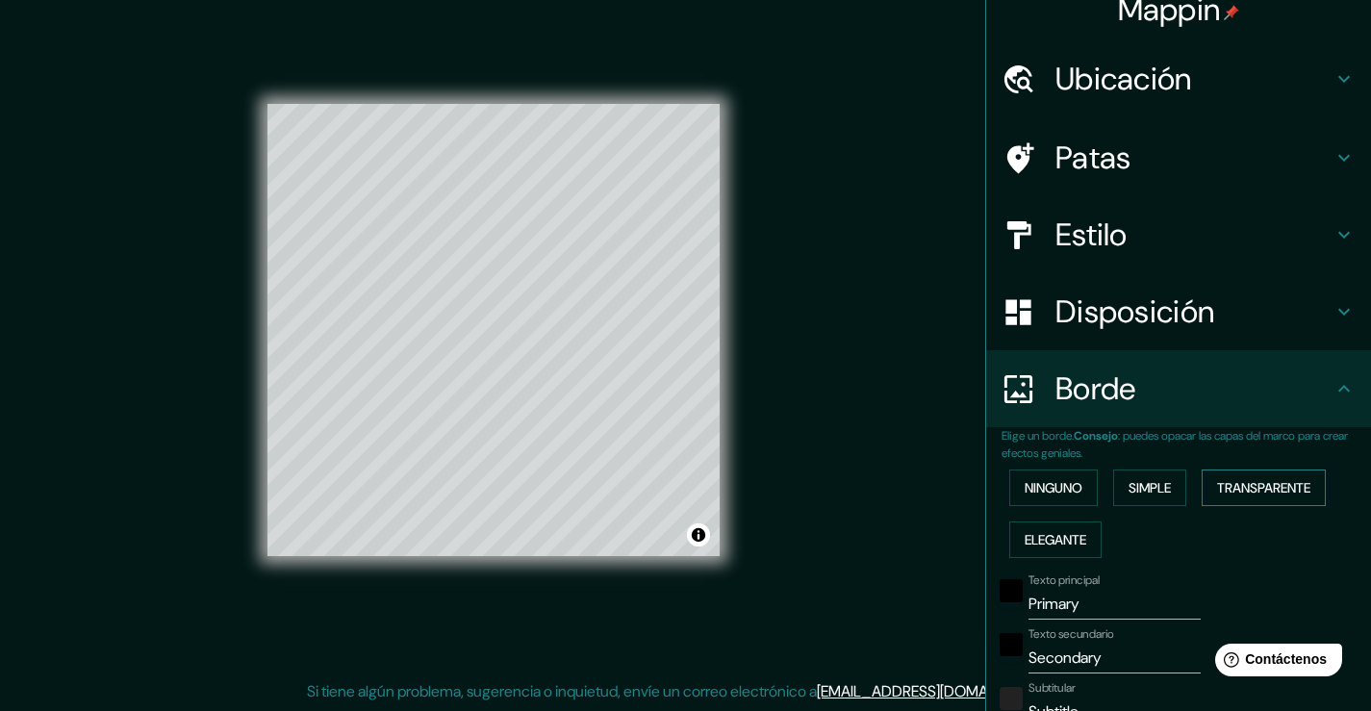
click at [1271, 485] on font "Transparente" at bounding box center [1263, 487] width 93 height 17
click at [1053, 535] on font "Elegante" at bounding box center [1055, 539] width 62 height 17
type input "38"
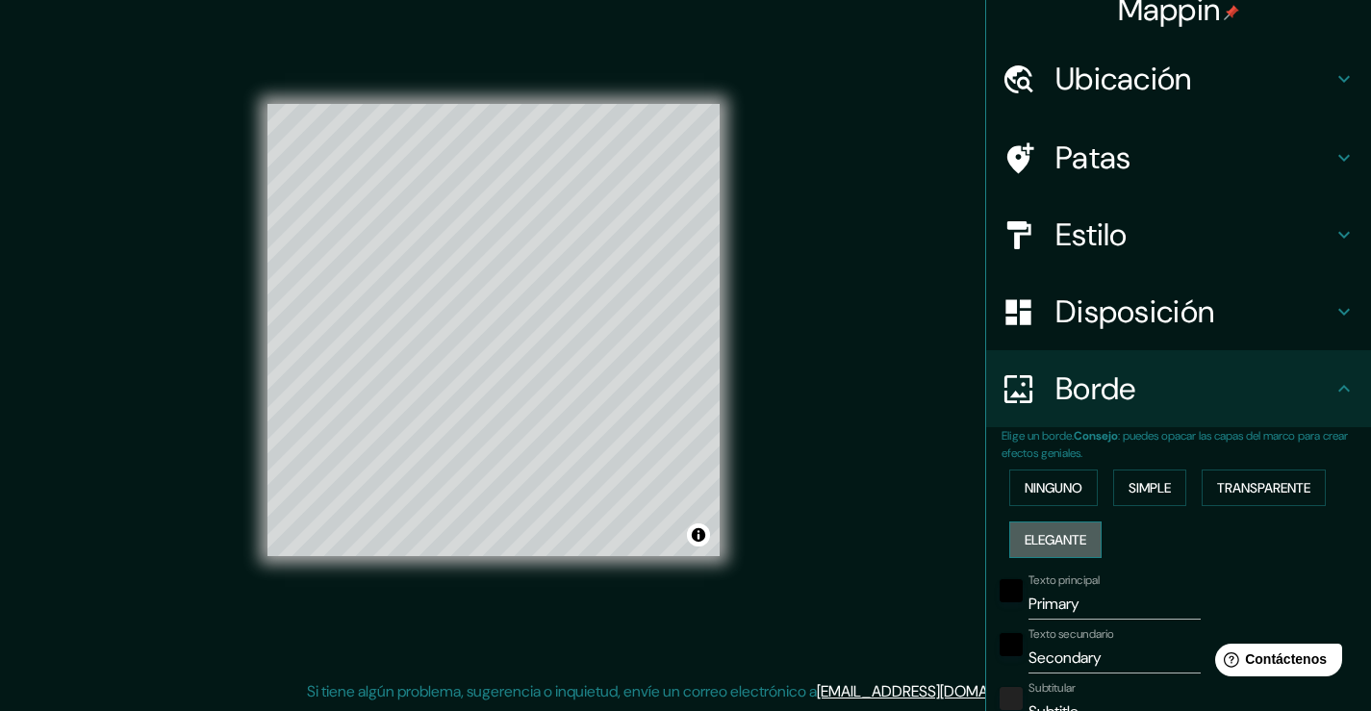
type input "19"
click at [1053, 491] on font "Ninguno" at bounding box center [1053, 487] width 58 height 17
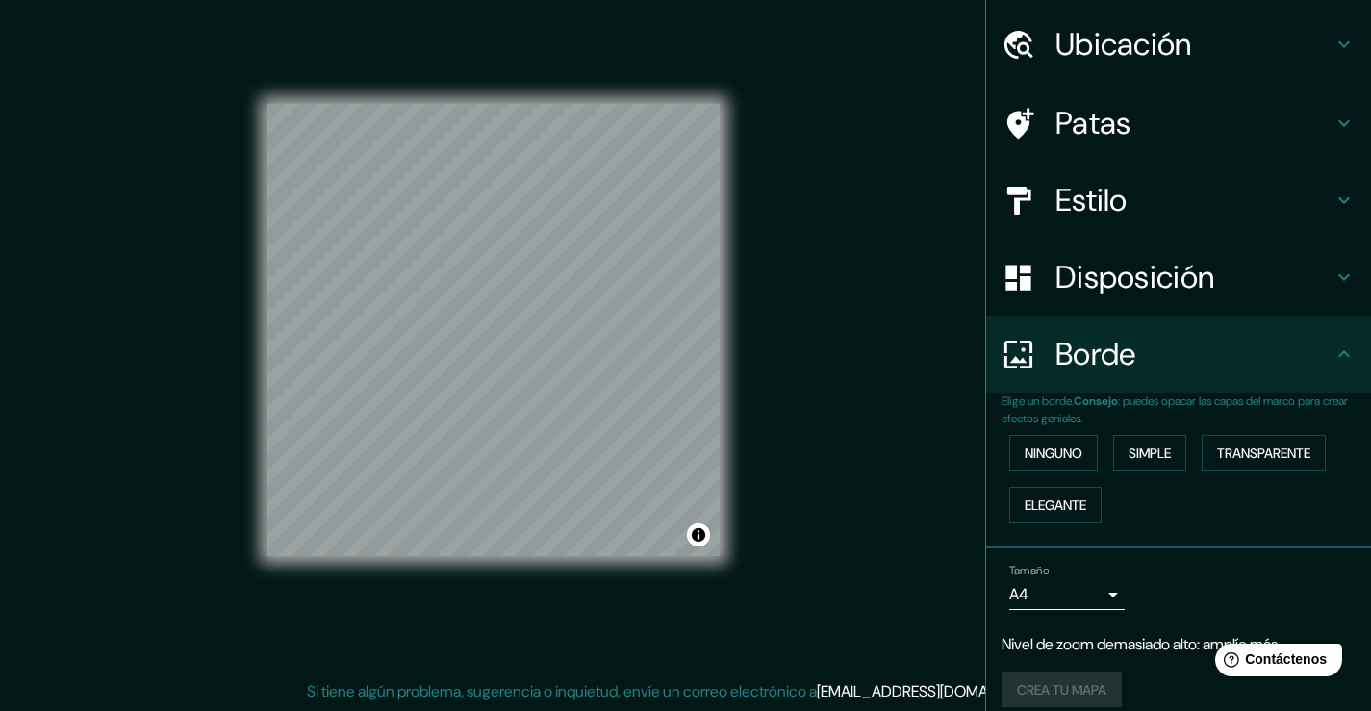
scroll to position [75, 0]
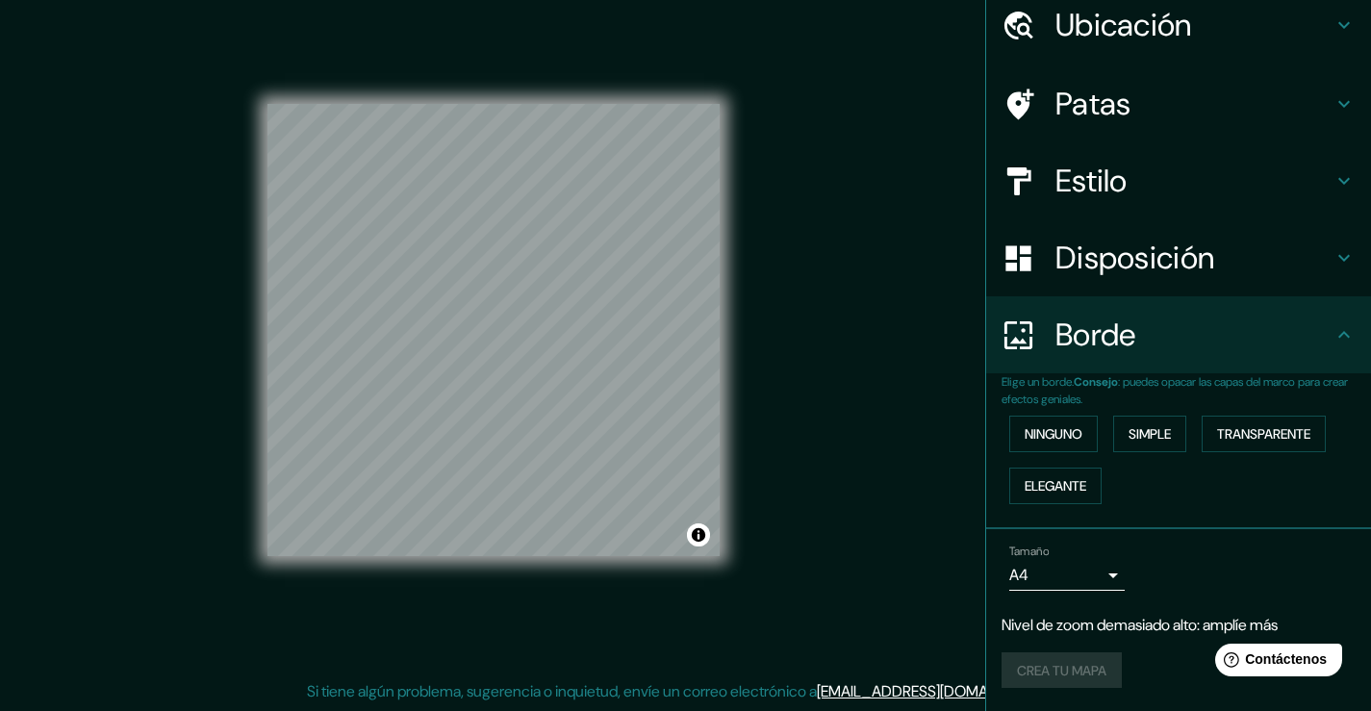
click at [1073, 557] on div "Tamaño A4 single" at bounding box center [1066, 567] width 115 height 46
click at [1073, 567] on body "Mappin Ubicación Venezuela Patas Estilo Disposición Borde Elige un borde. Conse…" at bounding box center [685, 334] width 1371 height 711
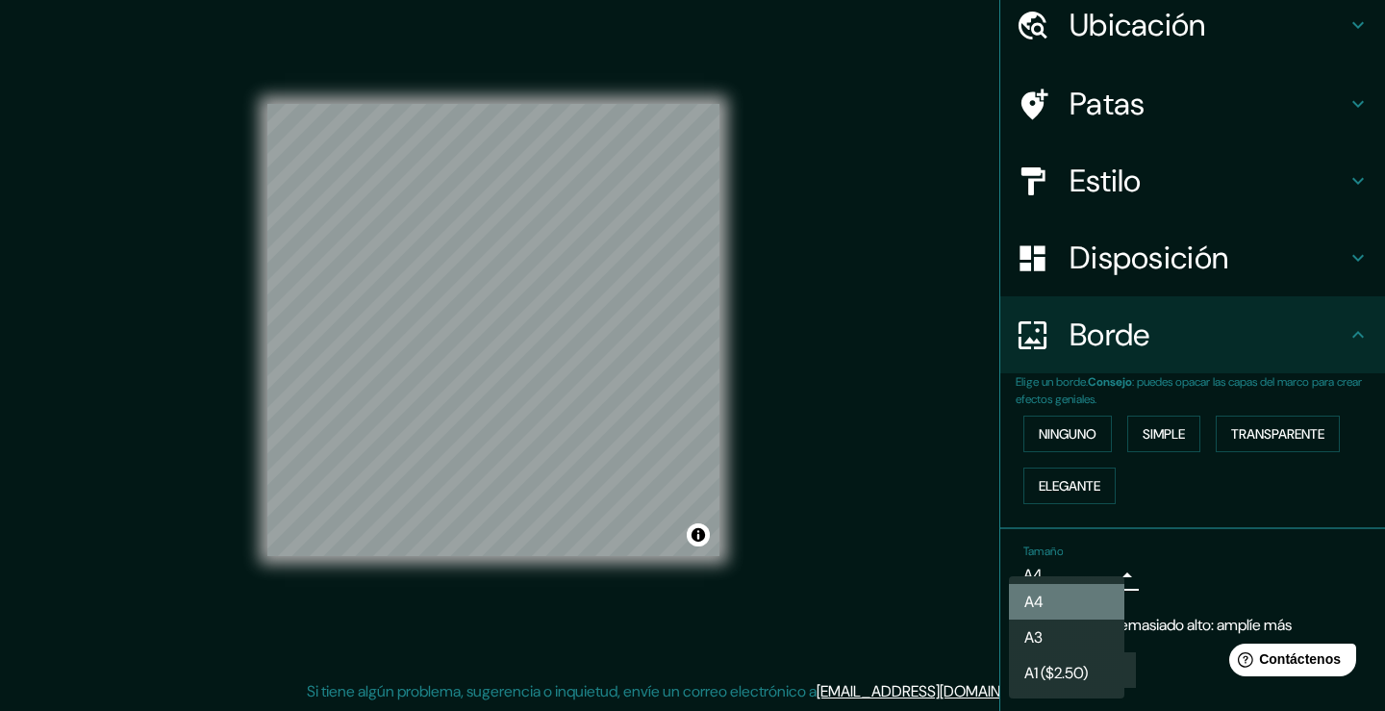
click at [1057, 597] on li "A4" at bounding box center [1066, 602] width 115 height 36
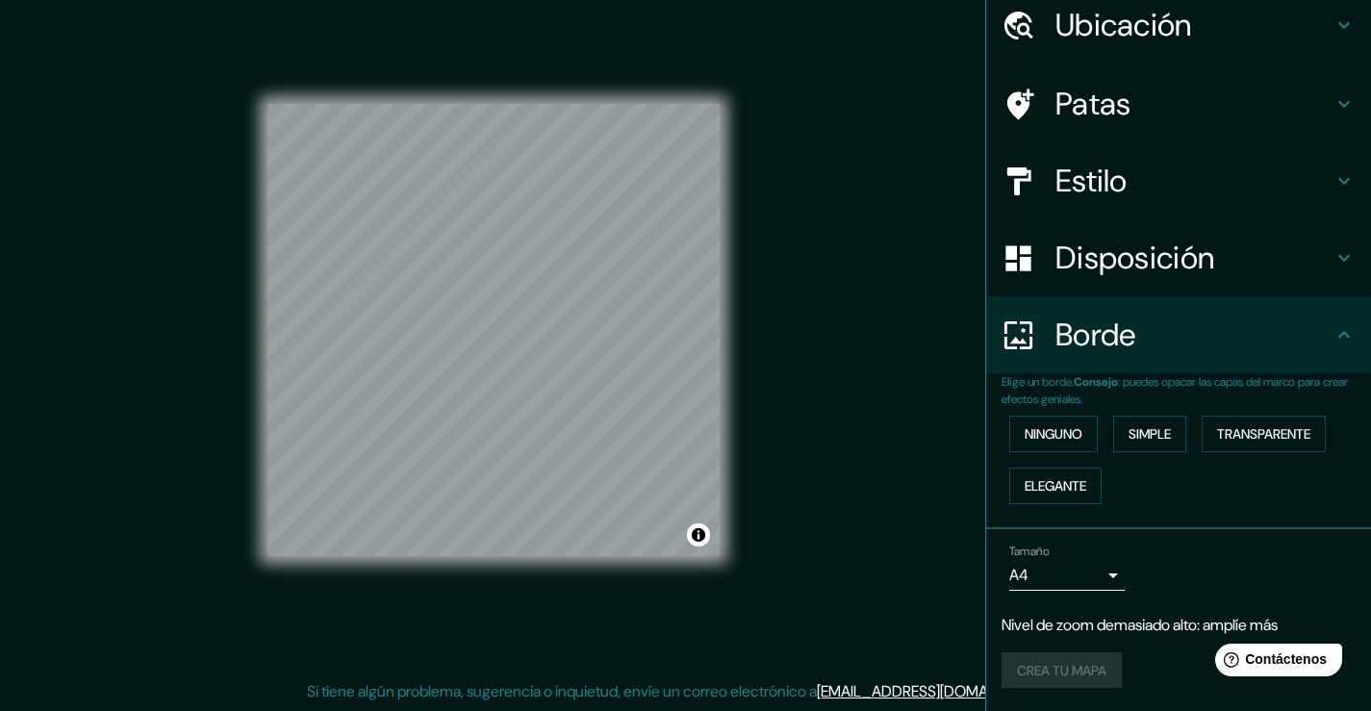
click at [1202, 543] on div "Tamaño A4 single" at bounding box center [1178, 568] width 354 height 62
click at [1026, 668] on div "Crea tu mapa" at bounding box center [1178, 670] width 354 height 37
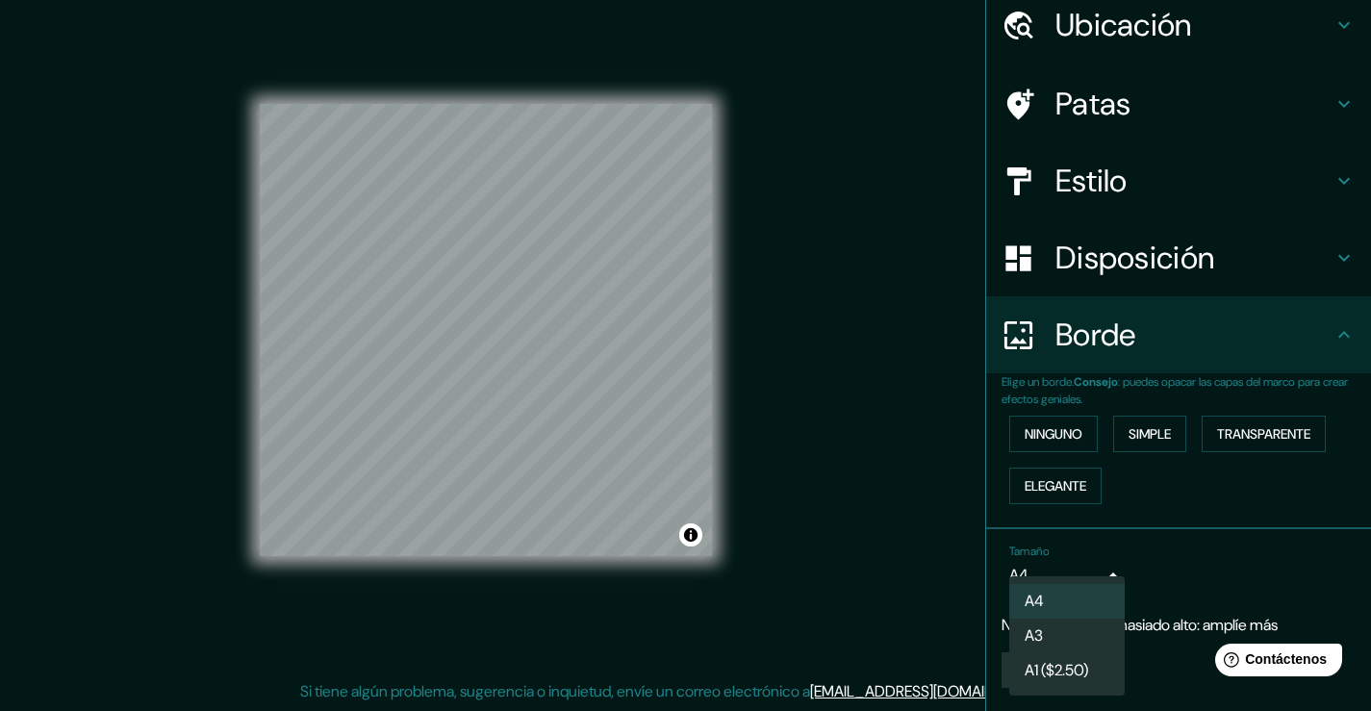
click at [1094, 571] on body "Mappin Ubicación Venezuela Patas Estilo Disposición Borde Elige un borde. Conse…" at bounding box center [685, 334] width 1371 height 711
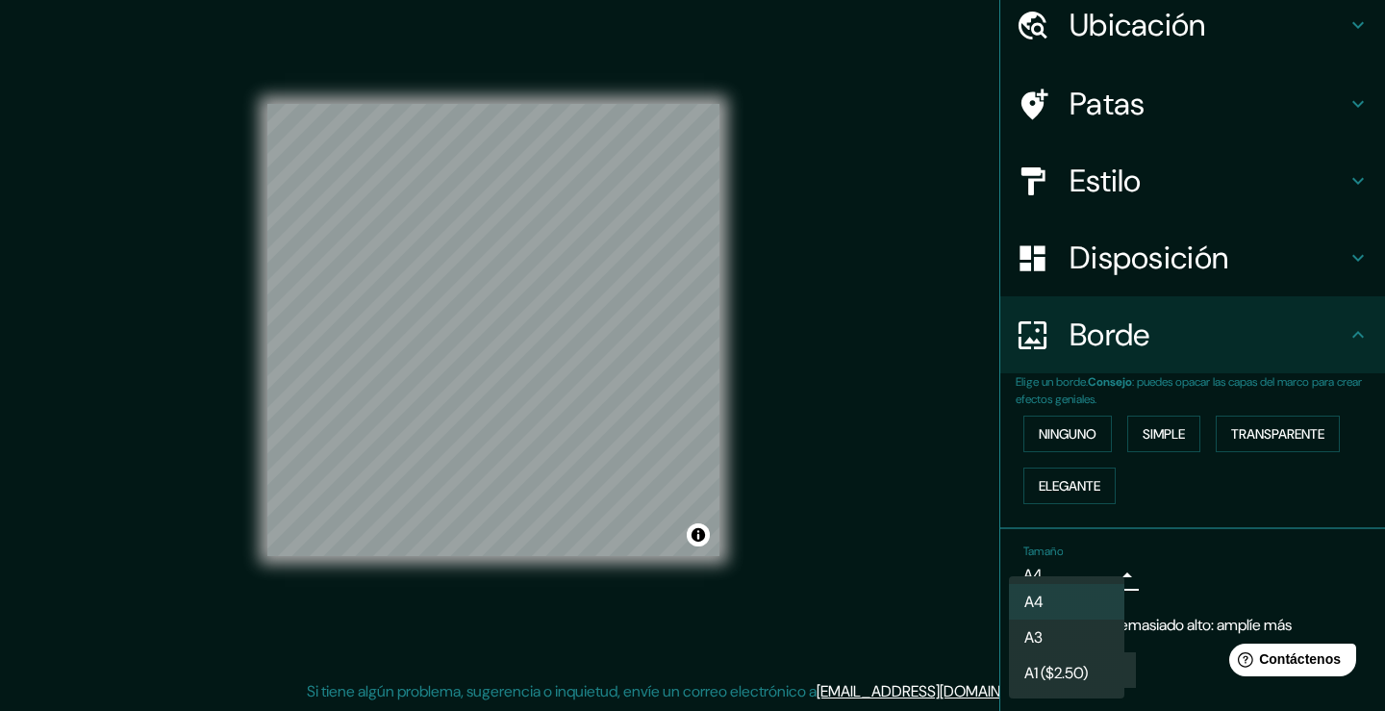
click at [1049, 593] on li "A4" at bounding box center [1066, 602] width 115 height 36
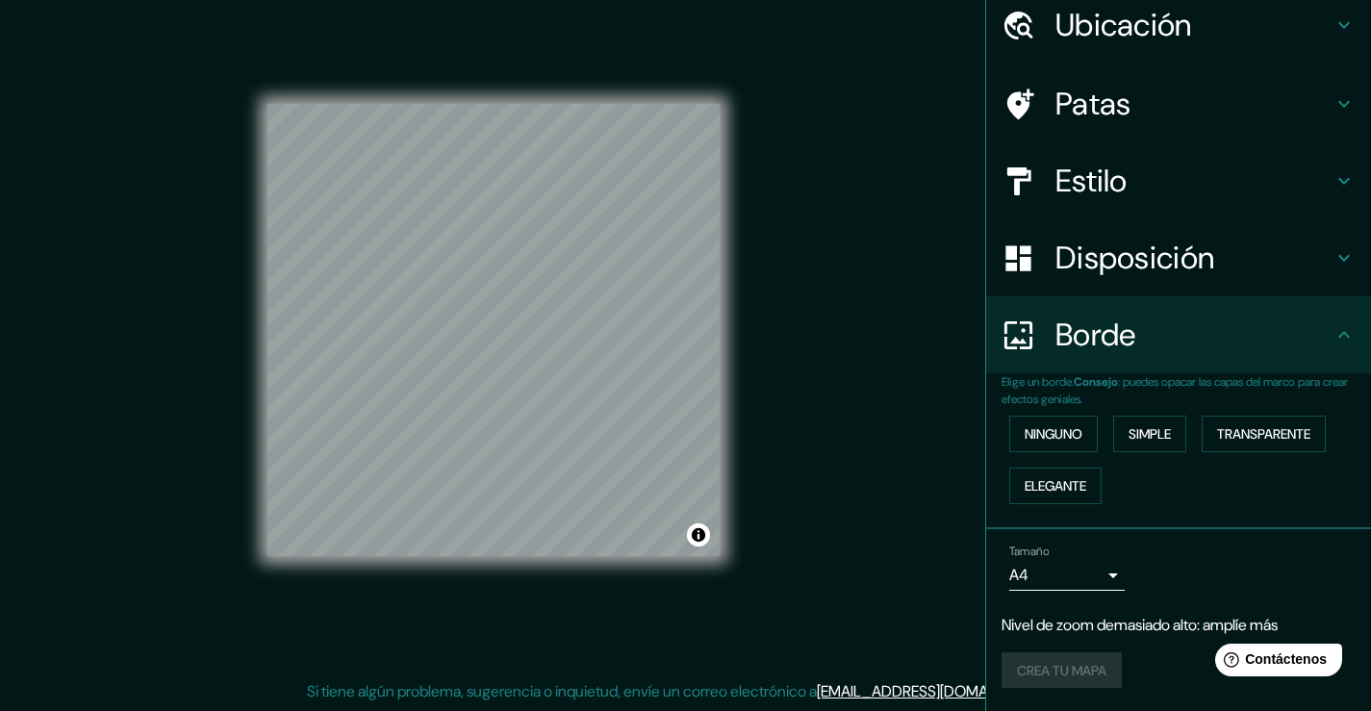
click at [1078, 663] on div "Crea tu mapa" at bounding box center [1178, 670] width 354 height 37
click at [1016, 679] on div "Crea tu mapa" at bounding box center [1178, 670] width 354 height 37
